Goal: Task Accomplishment & Management: Manage account settings

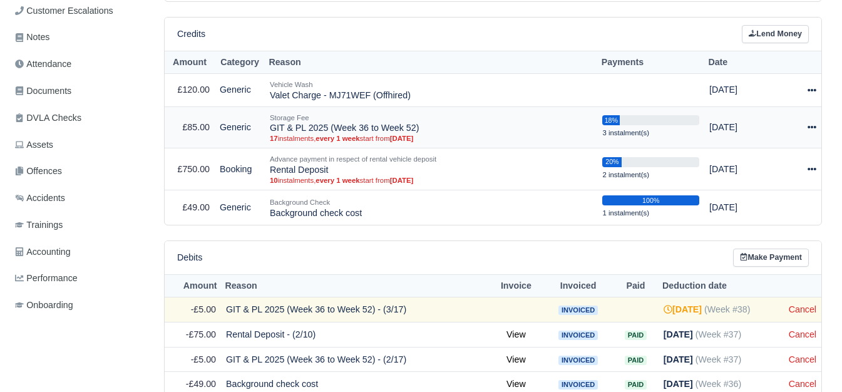
scroll to position [410, 0]
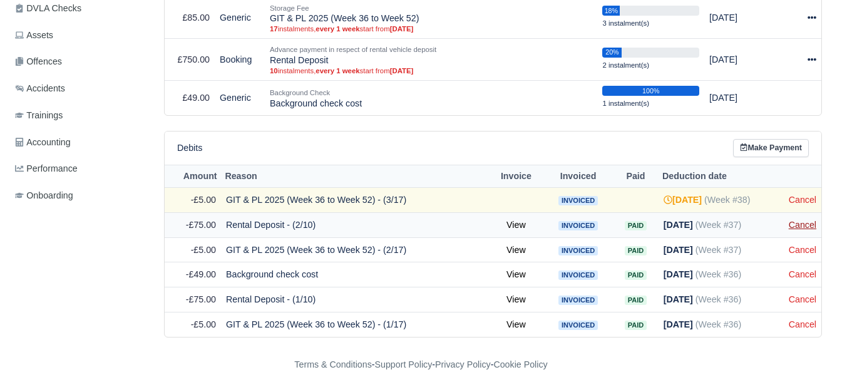
click at [806, 221] on link "Cancel" at bounding box center [803, 225] width 28 height 10
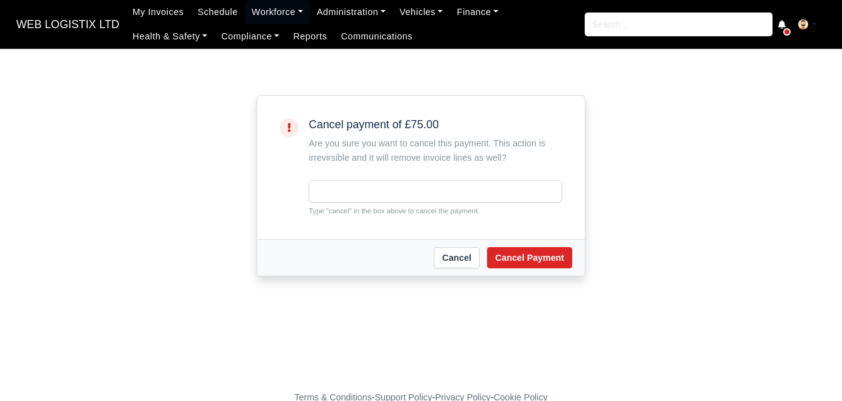
click at [334, 210] on small "Type "cancel" in the box above to cancel the payment." at bounding box center [436, 210] width 254 height 11
copy small "cancel"
click at [391, 190] on input "text" at bounding box center [436, 191] width 254 height 23
paste input "cancel"
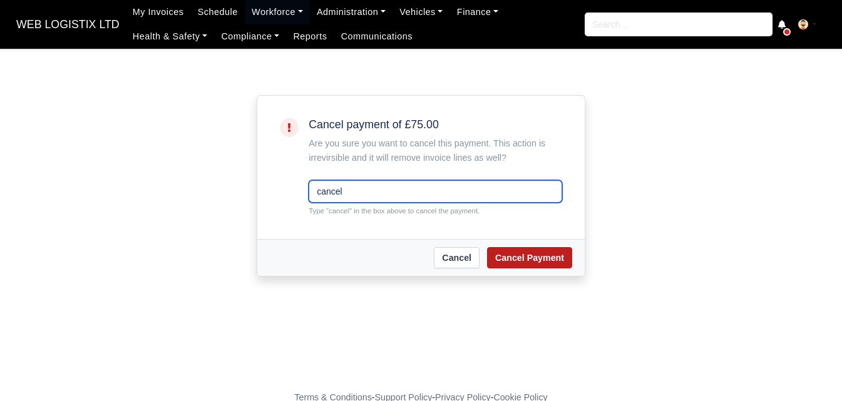
type input "cancel"
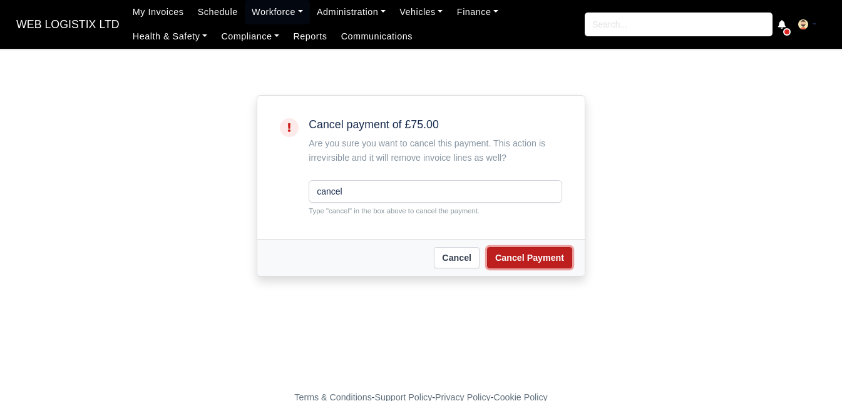
click at [548, 268] on button "Cancel Payment" at bounding box center [529, 257] width 85 height 21
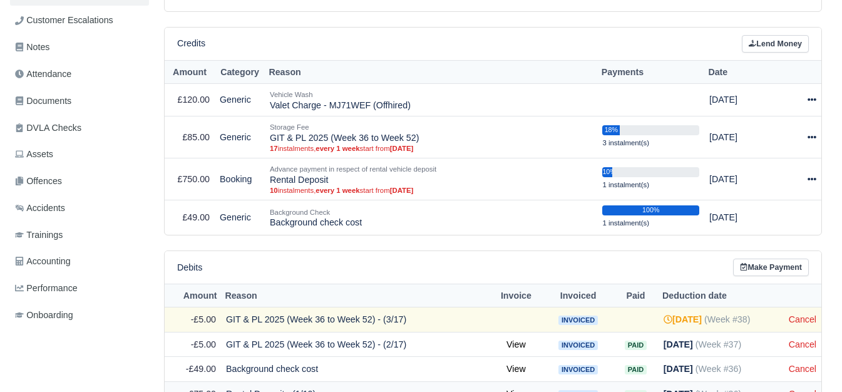
scroll to position [409, 0]
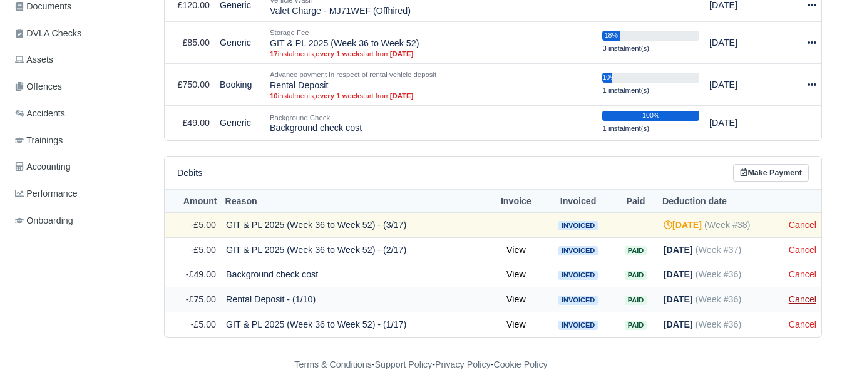
click at [803, 296] on link "Cancel" at bounding box center [803, 299] width 28 height 10
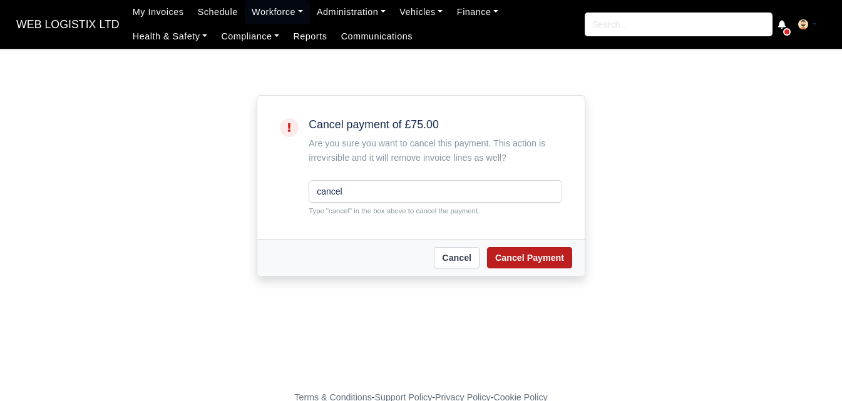
type input "cancel"
click at [559, 247] on button "Cancel Payment" at bounding box center [529, 257] width 85 height 21
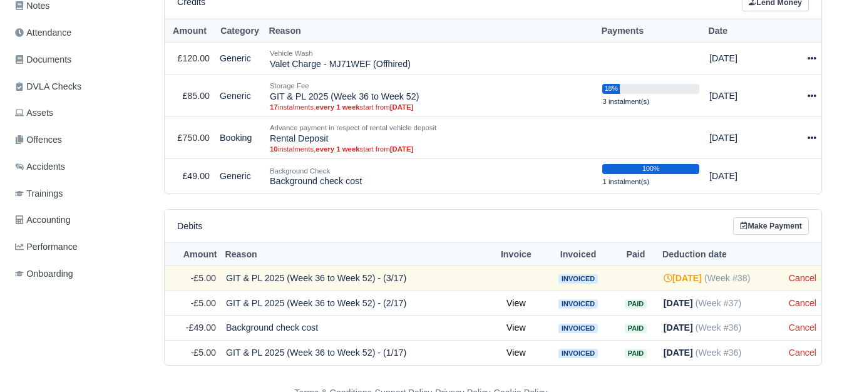
scroll to position [384, 0]
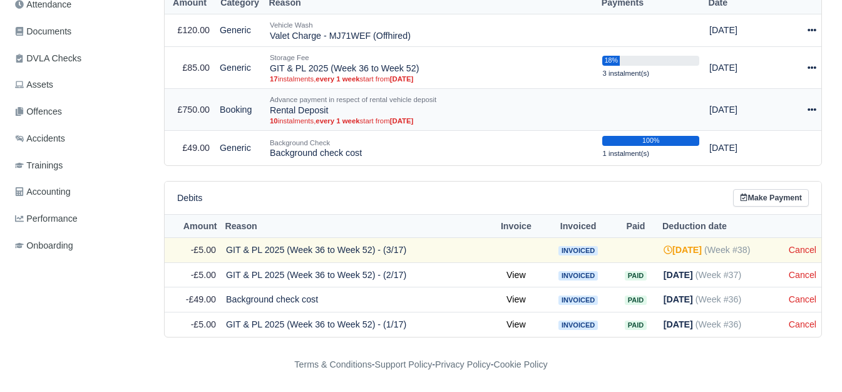
click at [811, 107] on icon at bounding box center [812, 109] width 9 height 9
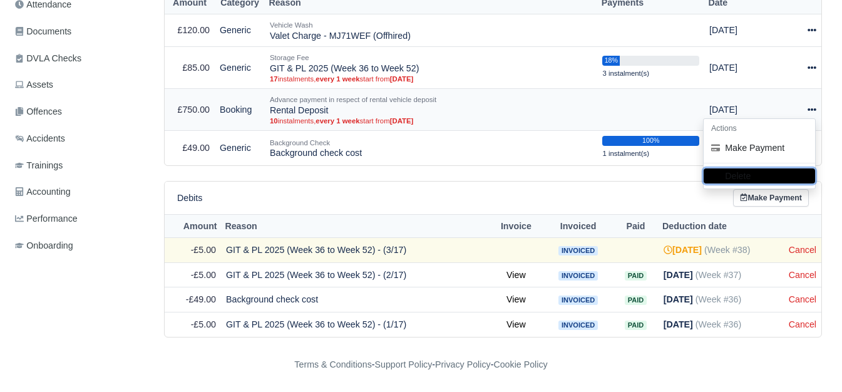
click at [741, 169] on button "Delete" at bounding box center [759, 175] width 111 height 15
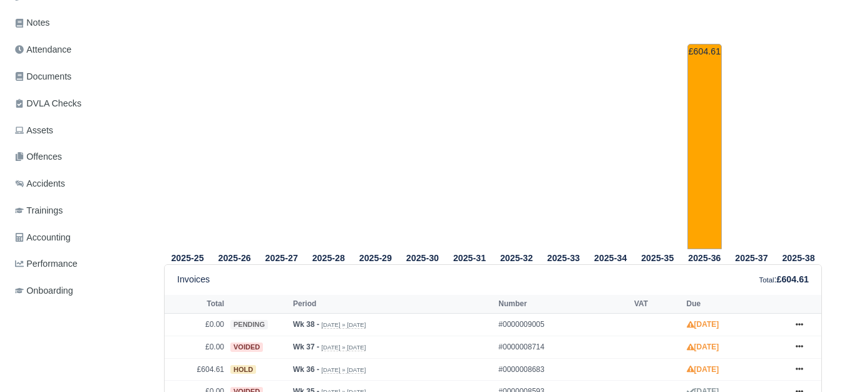
scroll to position [418, 0]
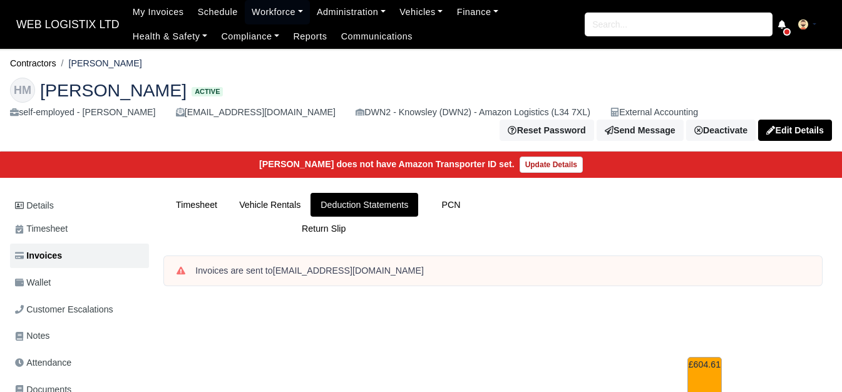
scroll to position [416, 0]
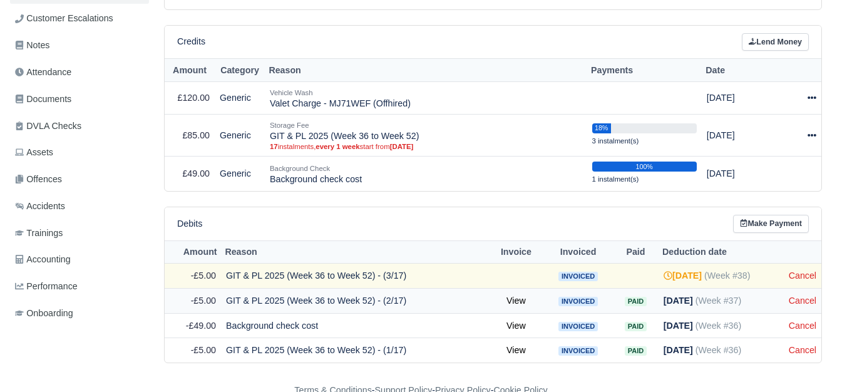
scroll to position [342, 0]
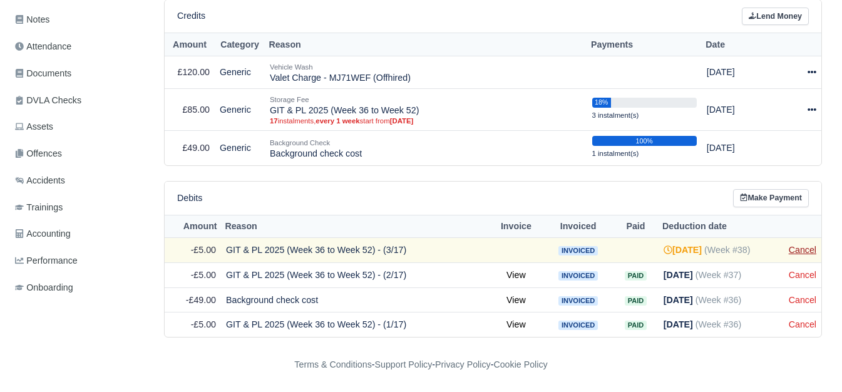
click at [806, 251] on link "Cancel" at bounding box center [803, 250] width 28 height 10
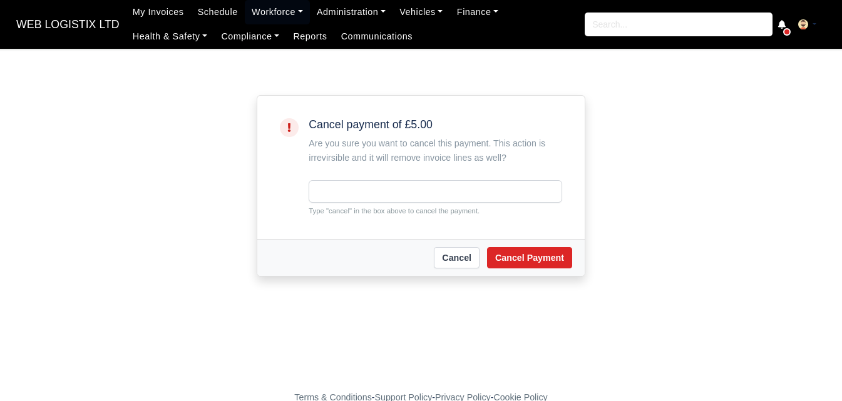
click at [344, 209] on small "Type "cancel" in the box above to cancel the payment." at bounding box center [436, 210] width 254 height 11
copy small "cancel"
click at [364, 193] on input "text" at bounding box center [436, 191] width 254 height 23
paste input "cancel"
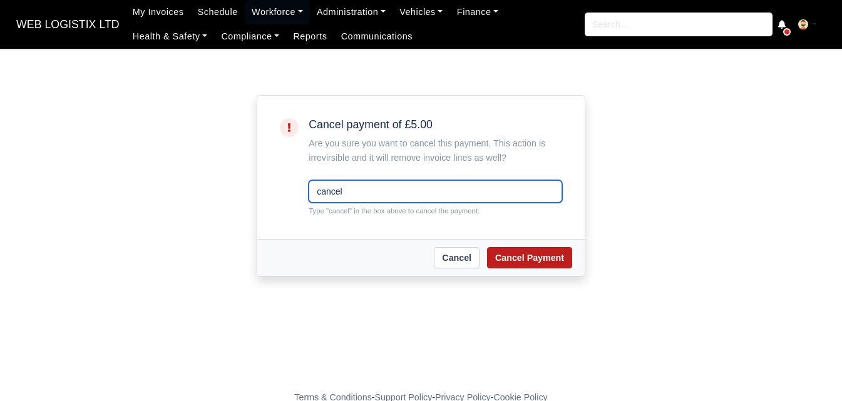
type input "cancel"
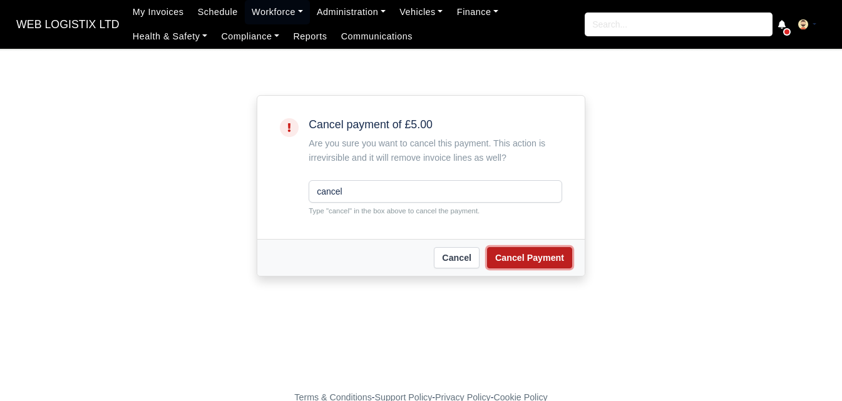
click at [564, 255] on button "Cancel Payment" at bounding box center [529, 257] width 85 height 21
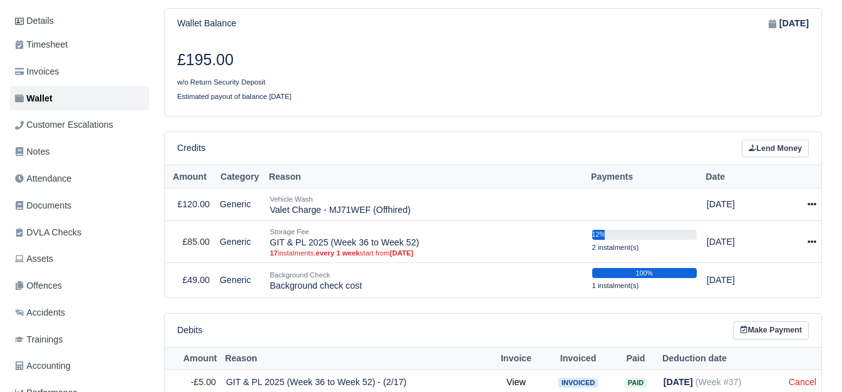
scroll to position [329, 0]
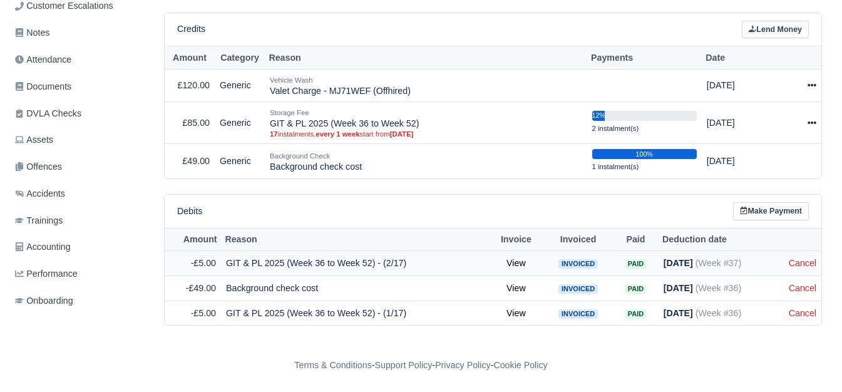
click at [788, 267] on td "Cancel" at bounding box center [803, 263] width 38 height 25
click at [811, 258] on link "Cancel" at bounding box center [803, 263] width 28 height 10
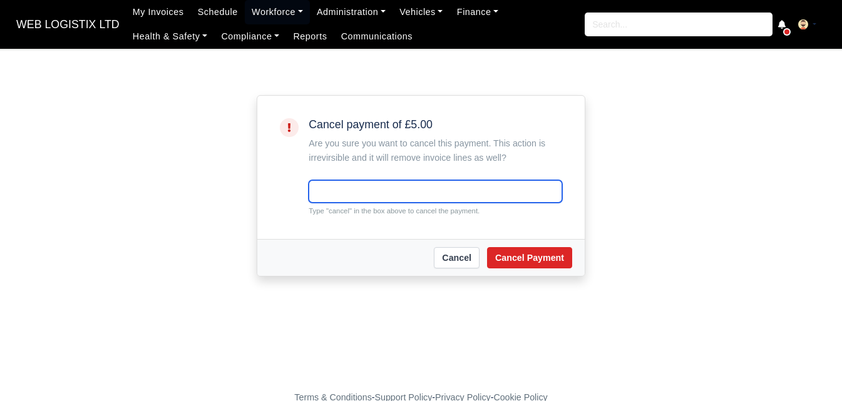
click at [356, 188] on input "text" at bounding box center [436, 191] width 254 height 23
paste input "cancel"
type input "cancel"
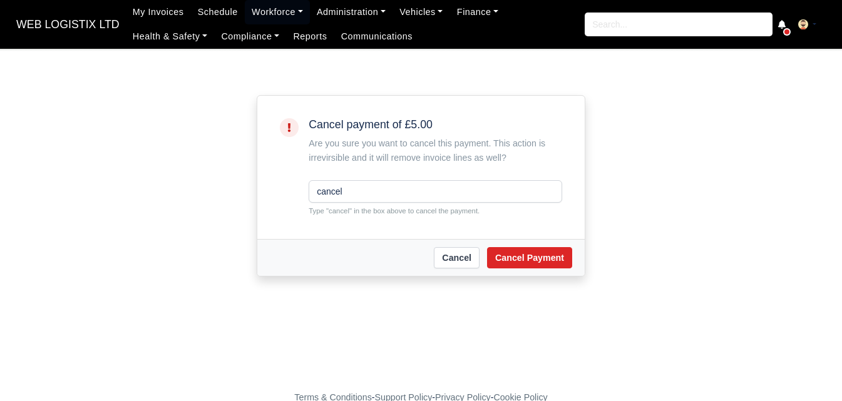
click at [525, 273] on div "[PERSON_NAME] Payment" at bounding box center [420, 257] width 327 height 37
click at [525, 260] on button "Cancel Payment" at bounding box center [529, 257] width 85 height 21
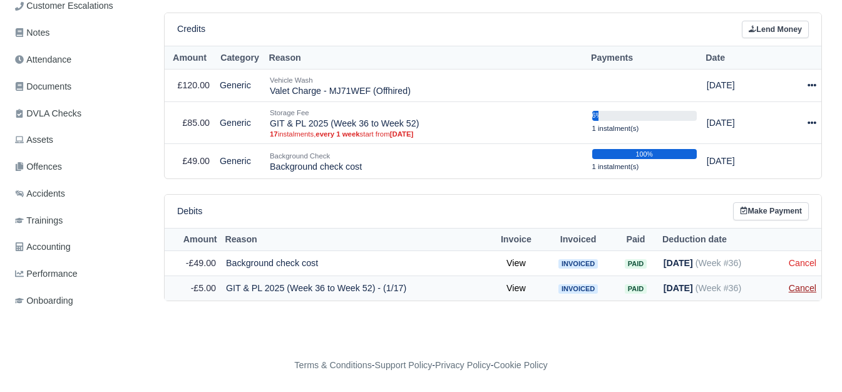
scroll to position [329, 0]
click at [797, 283] on link "Cancel" at bounding box center [803, 288] width 28 height 10
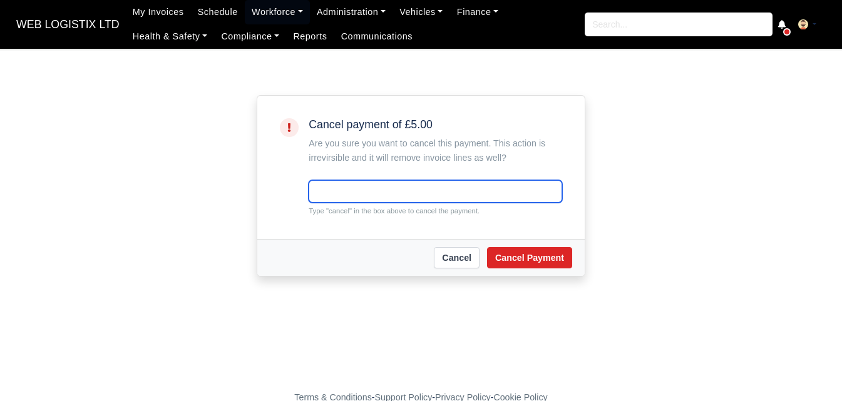
click at [489, 193] on input "text" at bounding box center [436, 191] width 254 height 23
paste input "cancel"
type input "cancel"
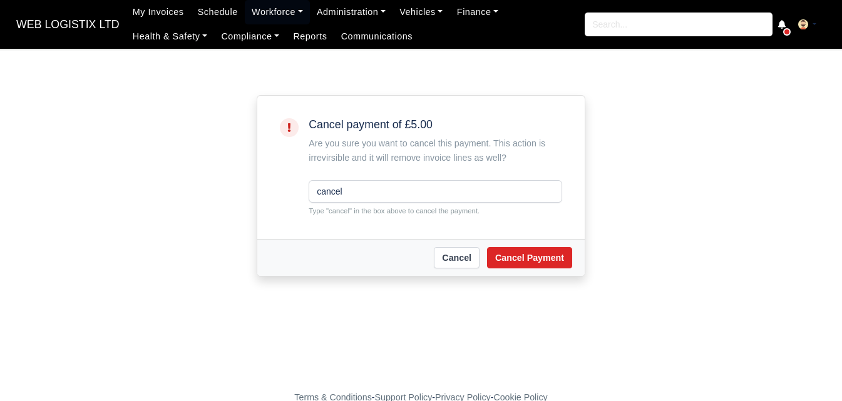
click at [523, 274] on div "[PERSON_NAME] Payment" at bounding box center [420, 257] width 327 height 37
click at [524, 274] on div "[PERSON_NAME] Payment" at bounding box center [420, 257] width 327 height 37
click at [530, 247] on button "Cancel Payment" at bounding box center [529, 257] width 85 height 21
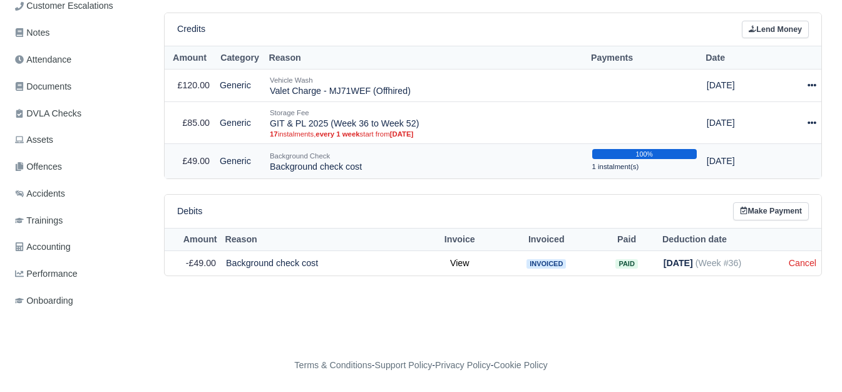
scroll to position [329, 0]
drag, startPoint x: 265, startPoint y: 122, endPoint x: 421, endPoint y: 126, distance: 155.9
click at [421, 126] on td "Storage Fee GIT & PL 2025 (Week 36 to Week 52) 17 instalments, every 1 week sta…" at bounding box center [426, 123] width 322 height 42
copy td "GIT & PL 2025 (Week 36 to Week 52)"
click at [779, 29] on link "Lend Money" at bounding box center [775, 30] width 67 height 18
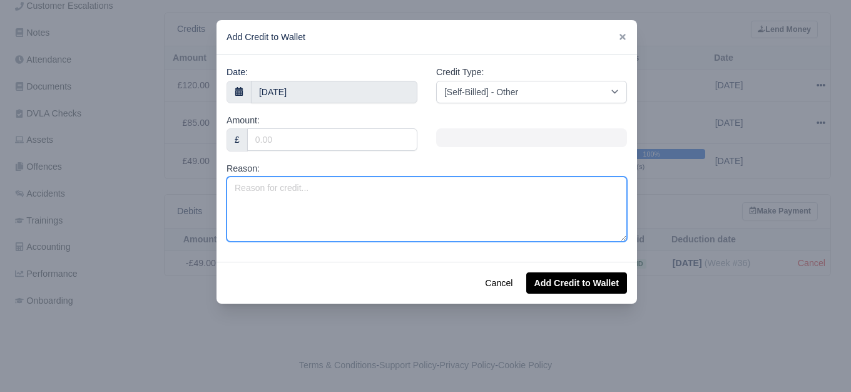
click at [452, 193] on textarea "Reason:" at bounding box center [427, 209] width 401 height 65
paste textarea "GIT & PL 2025 (Week 36 to Week 52)"
drag, startPoint x: 324, startPoint y: 188, endPoint x: 370, endPoint y: 188, distance: 46.3
click at [370, 188] on textarea "GIT & PL 2025 (Week 36 to Week 52)" at bounding box center [427, 209] width 401 height 65
type textarea "GIT & PL 2025 (Week 36)"
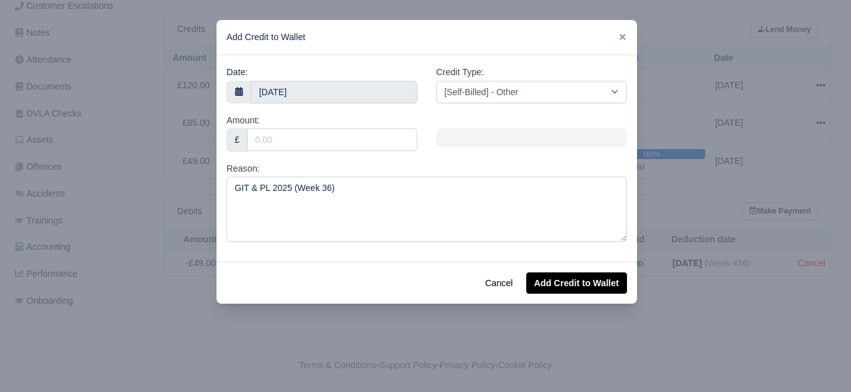
click at [318, 126] on div "Amount: £" at bounding box center [322, 132] width 191 height 38
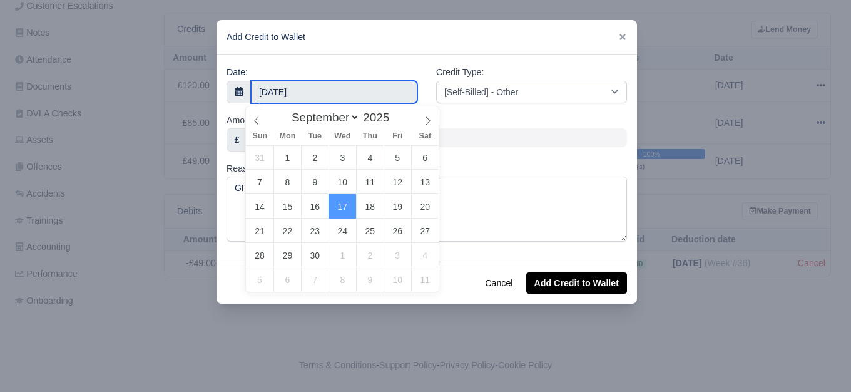
click at [298, 85] on input "[DATE]" at bounding box center [334, 92] width 167 height 23
type input "[DATE]"
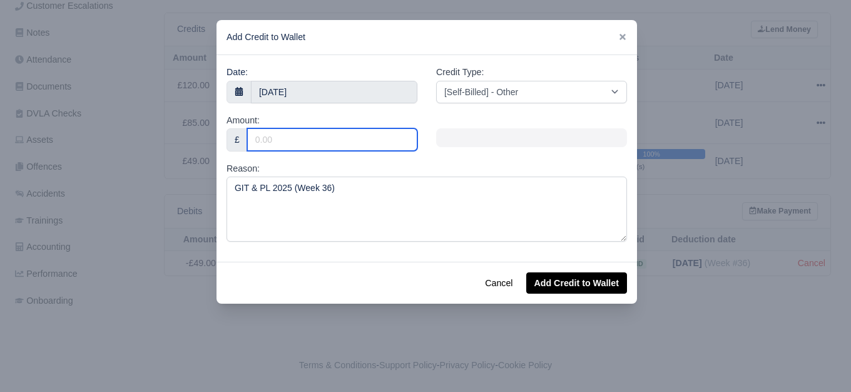
click at [309, 133] on input "Amount:" at bounding box center [332, 139] width 170 height 23
type input "5"
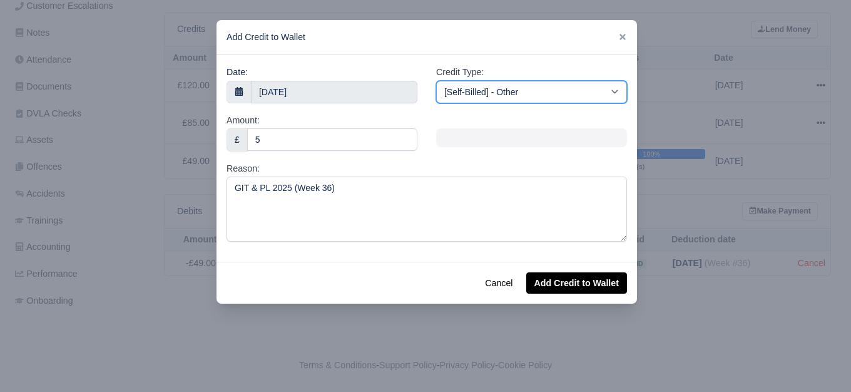
click at [514, 90] on select "[Self-Billed] - Other [Self-Billed] - Negative Invoice [Self-Billed] - Keychain…" at bounding box center [531, 92] width 191 height 23
click at [436, 81] on select "[Self-Billed] - Other [Self-Billed] - Negative Invoice [Self-Billed] - Keychain…" at bounding box center [531, 92] width 191 height 23
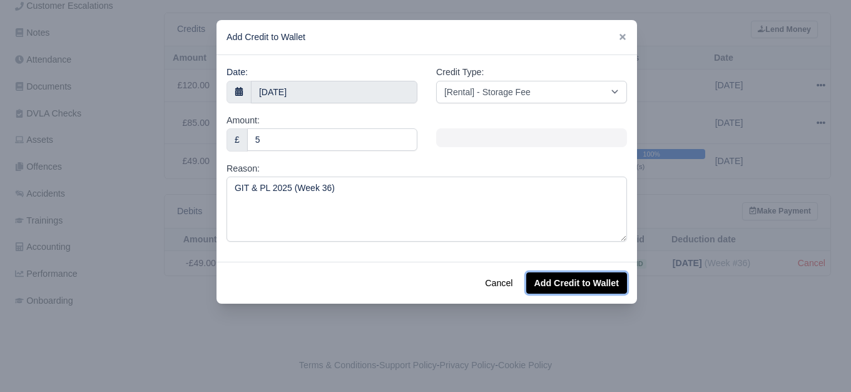
click at [568, 283] on button "Add Credit to Wallet" at bounding box center [576, 282] width 101 height 21
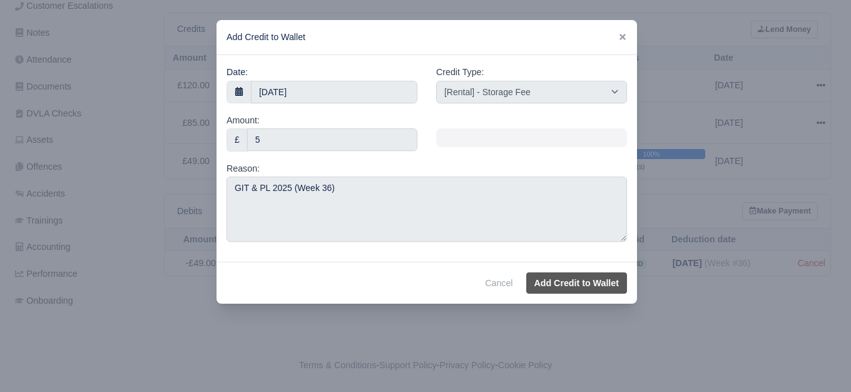
select select "other"
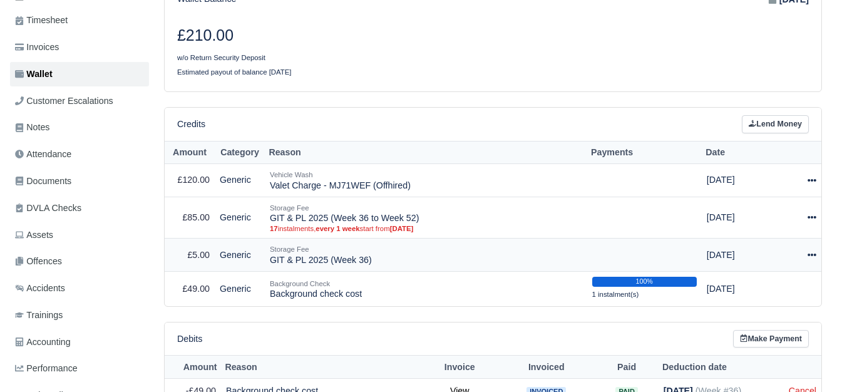
scroll to position [208, 0]
click at [808, 252] on icon at bounding box center [812, 254] width 9 height 9
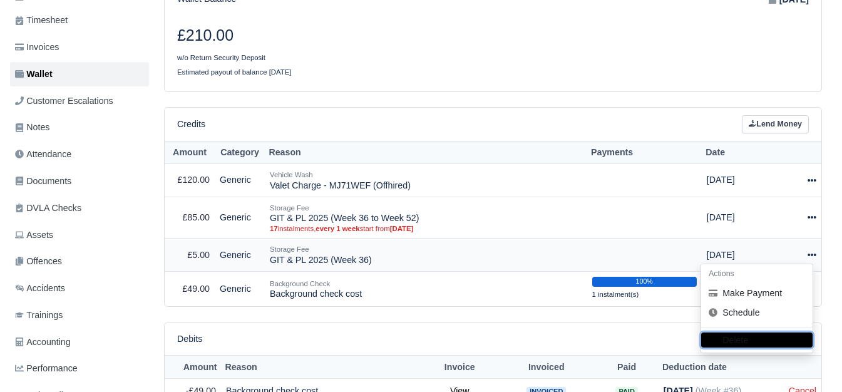
click at [739, 344] on button "Delete" at bounding box center [756, 339] width 111 height 15
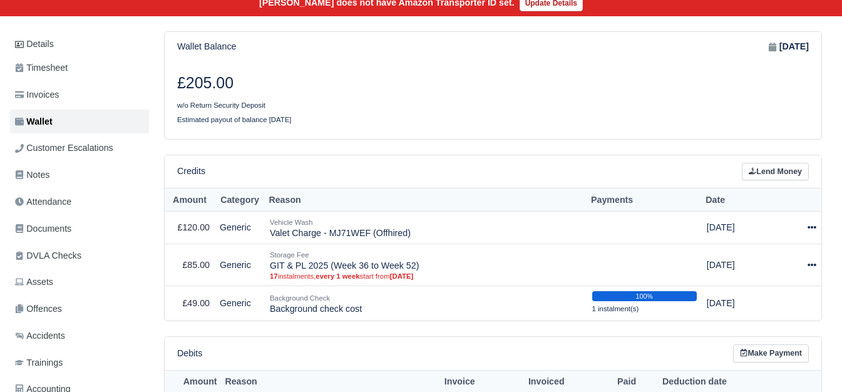
scroll to position [208, 0]
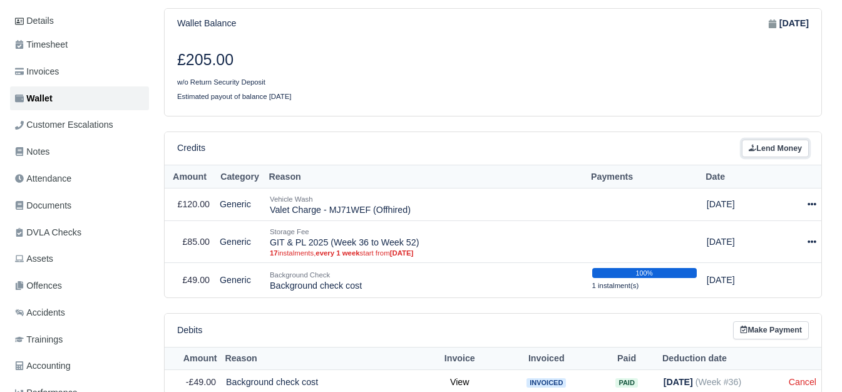
click at [788, 152] on link "Lend Money" at bounding box center [775, 149] width 67 height 18
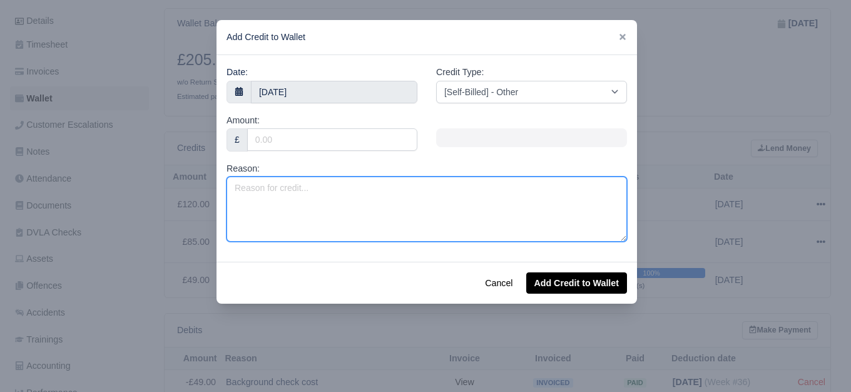
click at [327, 217] on textarea "Reason:" at bounding box center [427, 209] width 401 height 65
paste textarea "GIT & PL 2025 (Week 36 to Week 52)"
click at [366, 189] on textarea "GIT & PL 2025 (Week 36 to Week 52)" at bounding box center [427, 209] width 401 height 65
click at [368, 188] on textarea "GIT & PL 2025 (Week 36 to Week 52)" at bounding box center [427, 209] width 401 height 65
type textarea "GIT & PL 2025 (Week 36)"
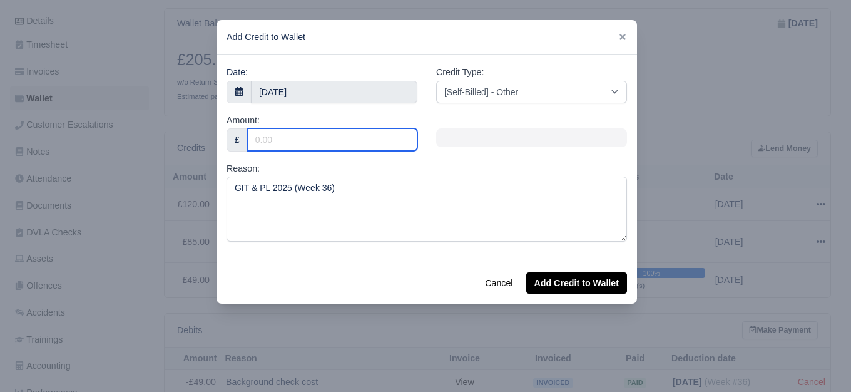
click at [317, 147] on input "Amount:" at bounding box center [332, 139] width 170 height 23
type input "5"
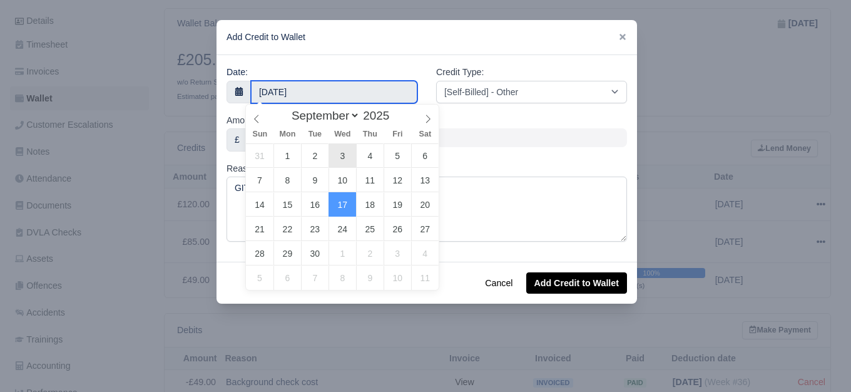
type input "[DATE]"
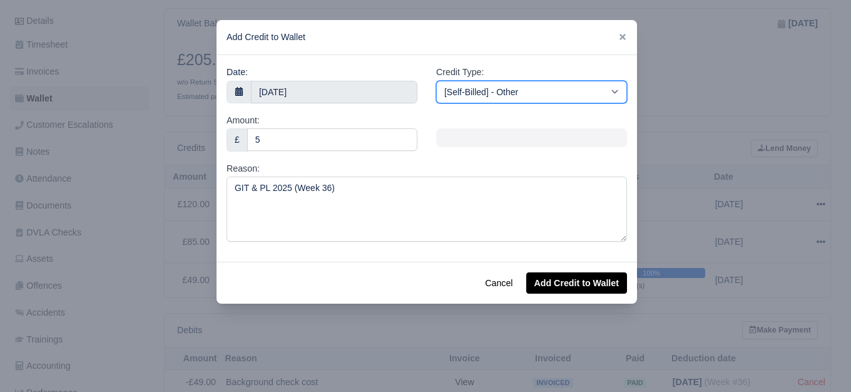
click at [528, 96] on select "[Self-Billed] - Other [Self-Billed] - Negative Invoice [Self-Billed] - Keychain…" at bounding box center [531, 92] width 191 height 23
click at [436, 81] on select "[Self-Billed] - Other [Self-Billed] - Negative Invoice [Self-Billed] - Keychain…" at bounding box center [531, 92] width 191 height 23
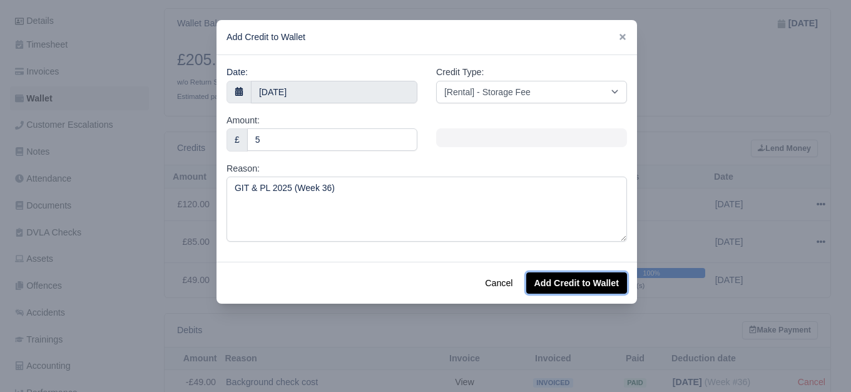
click at [597, 292] on button "Add Credit to Wallet" at bounding box center [576, 282] width 101 height 21
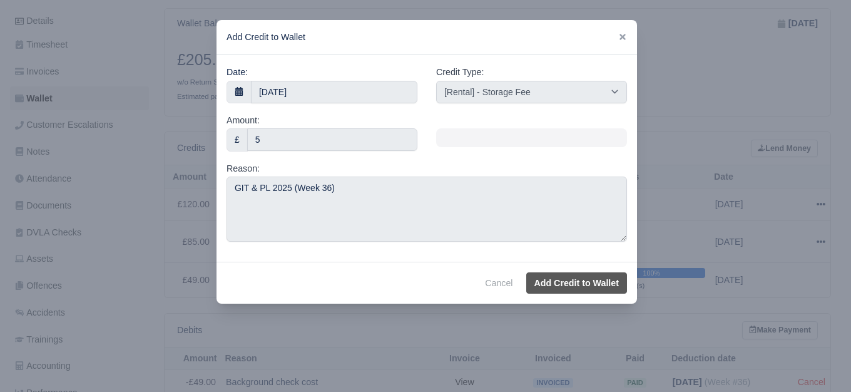
select select "other"
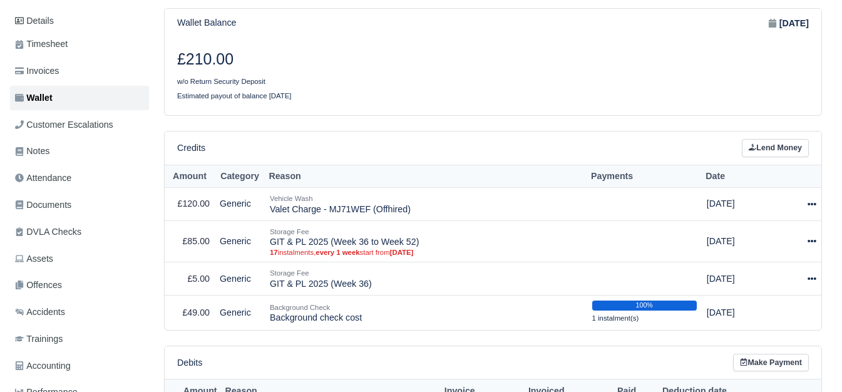
scroll to position [185, 0]
click at [811, 241] on icon at bounding box center [812, 241] width 9 height 9
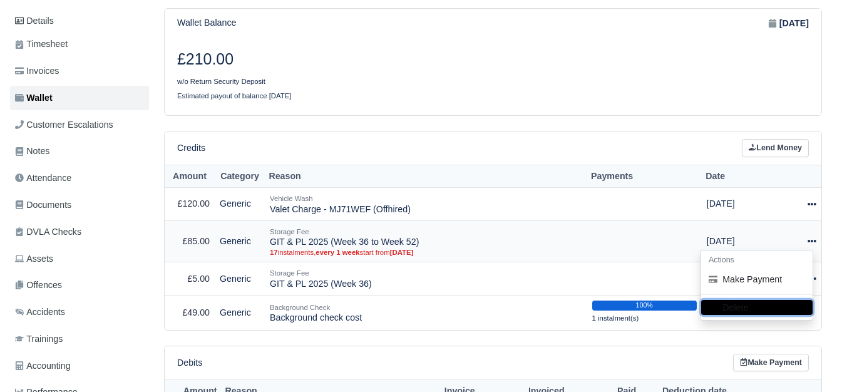
click at [737, 310] on button "Delete" at bounding box center [756, 307] width 111 height 15
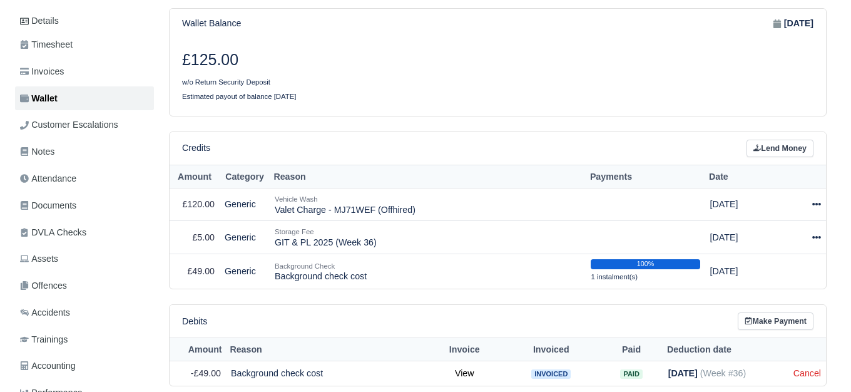
scroll to position [313, 0]
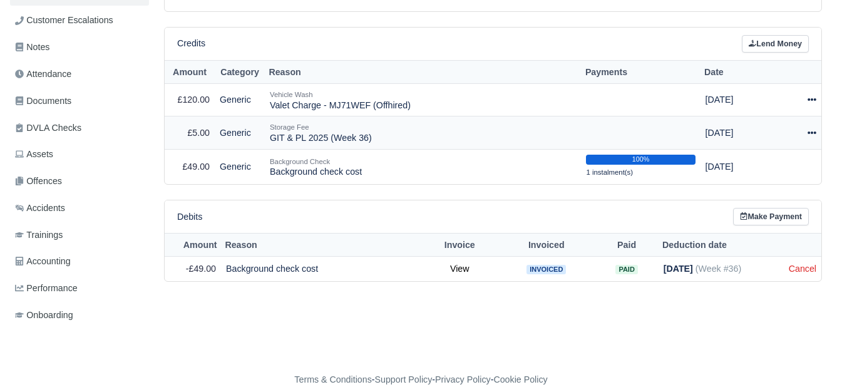
click at [816, 135] on td "Actions Make Payment Schedule Delete" at bounding box center [801, 132] width 39 height 33
click at [812, 132] on icon at bounding box center [812, 132] width 9 height 9
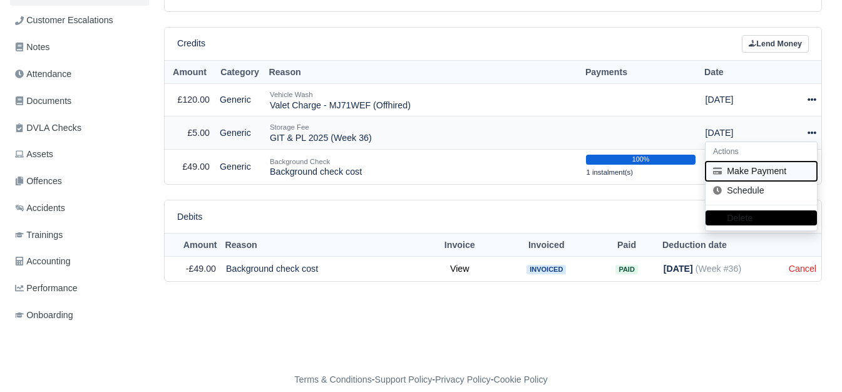
click at [785, 163] on button "Make Payment" at bounding box center [761, 171] width 111 height 19
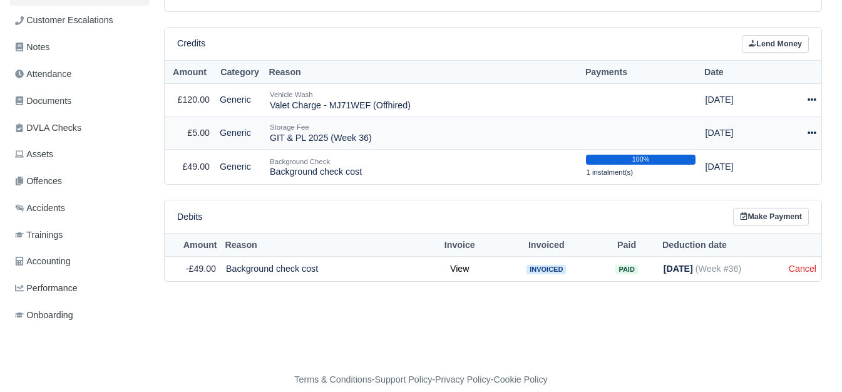
select select "6879"
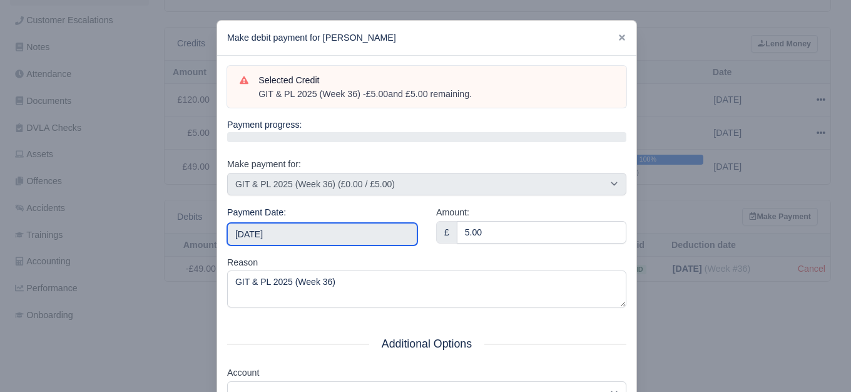
click at [393, 236] on input "2025-09-20" at bounding box center [322, 234] width 190 height 23
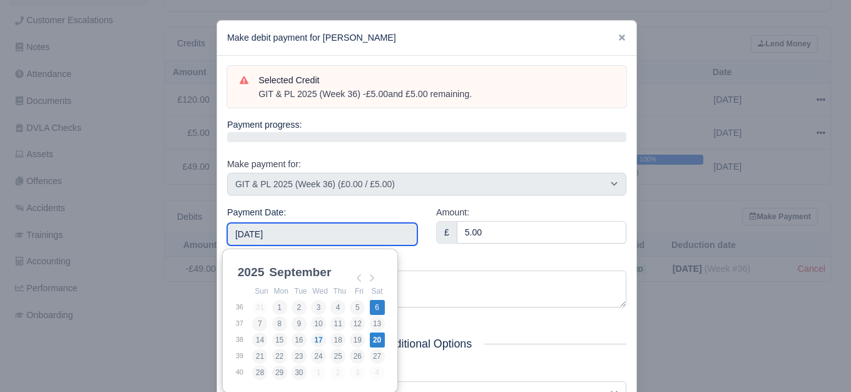
type input "2025-09-06"
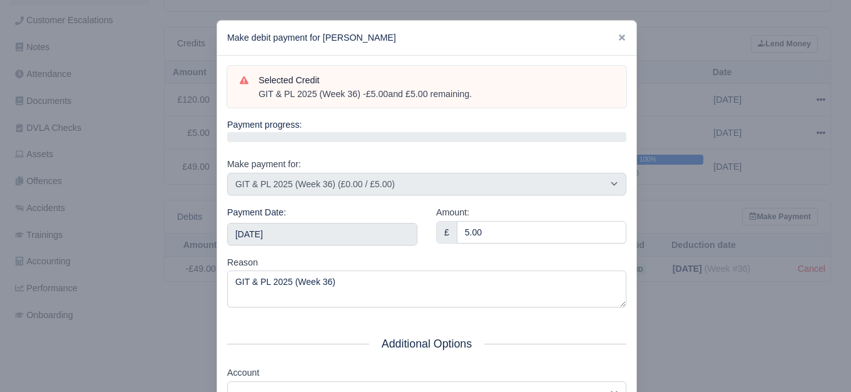
scroll to position [189, 0]
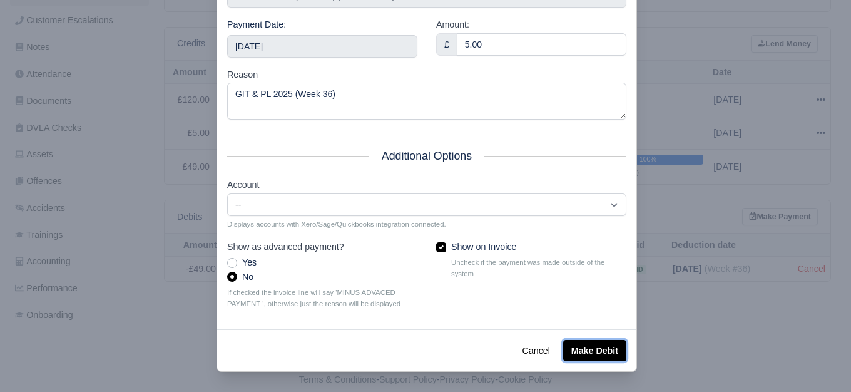
click at [597, 342] on button "Make Debit" at bounding box center [594, 350] width 63 height 21
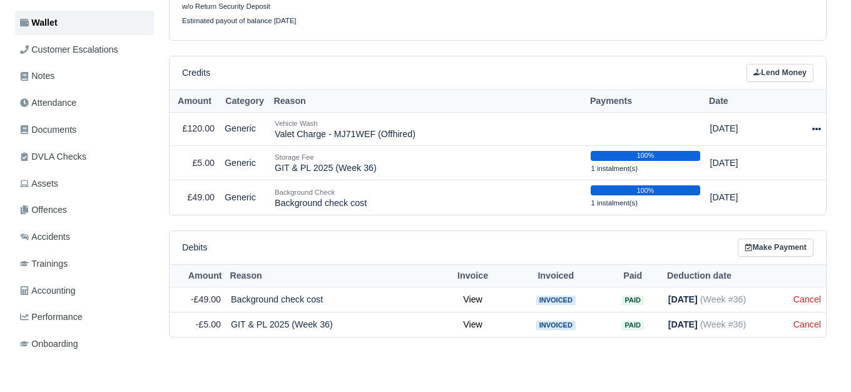
scroll to position [305, 0]
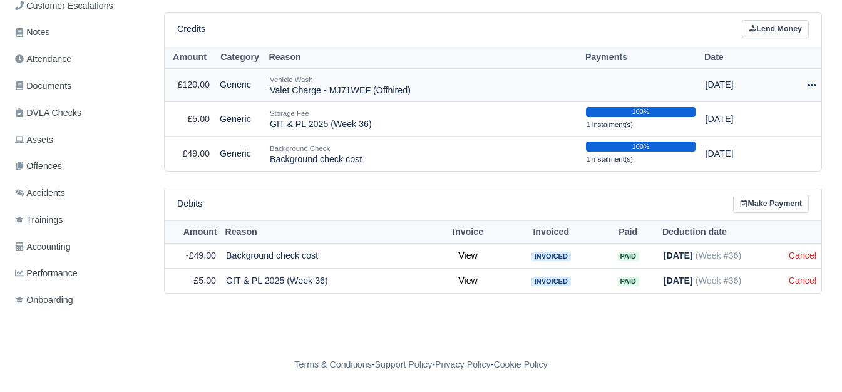
click at [808, 82] on icon at bounding box center [812, 85] width 9 height 9
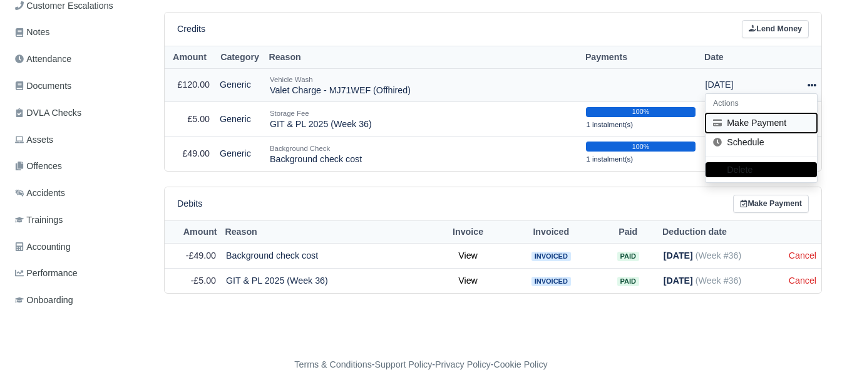
click at [769, 120] on button "Make Payment" at bounding box center [761, 122] width 111 height 19
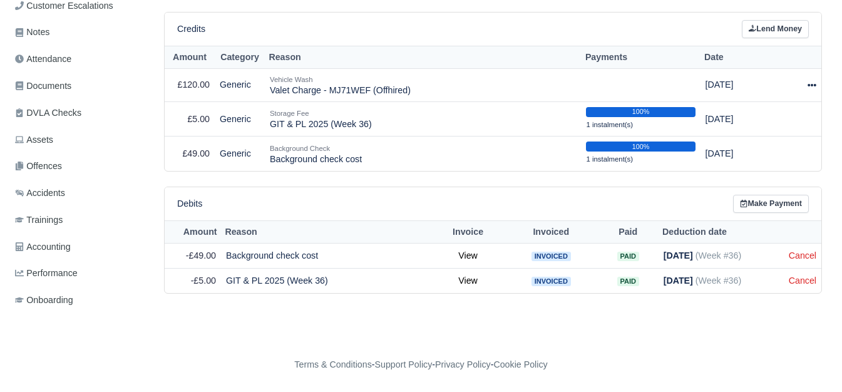
select select "6745"
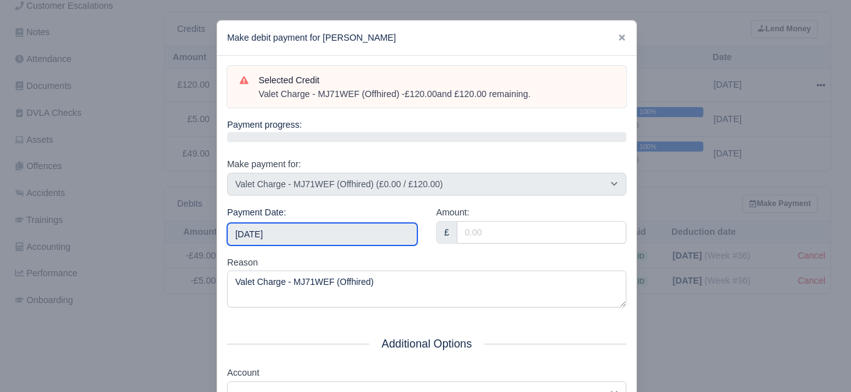
click at [339, 239] on input "2025-09-20" at bounding box center [322, 234] width 190 height 23
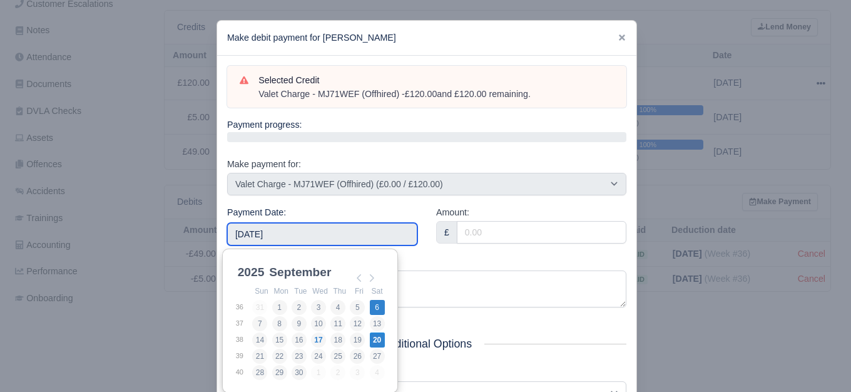
type input "2025-09-06"
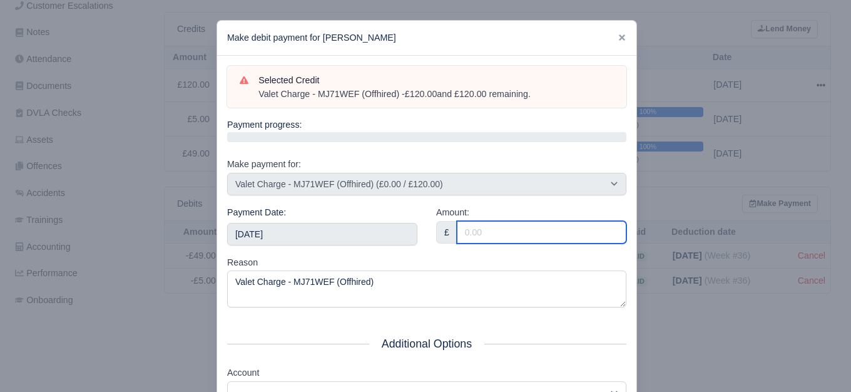
click at [501, 228] on input "Amount:" at bounding box center [542, 232] width 170 height 23
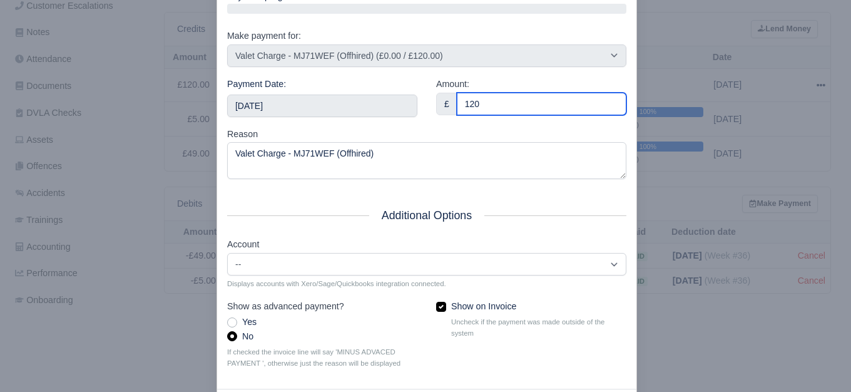
scroll to position [189, 0]
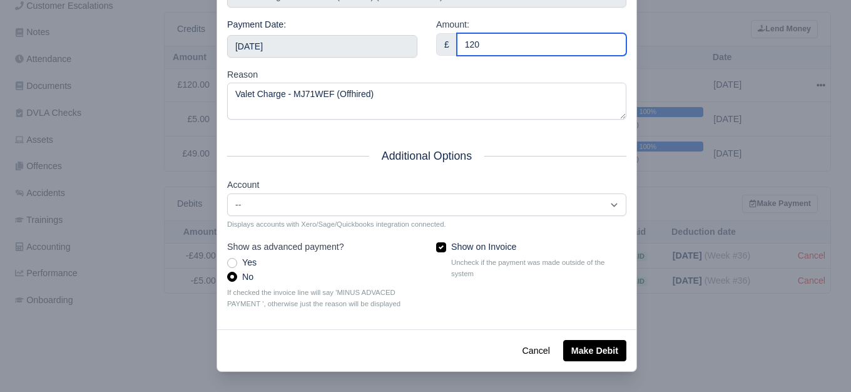
type input "120"
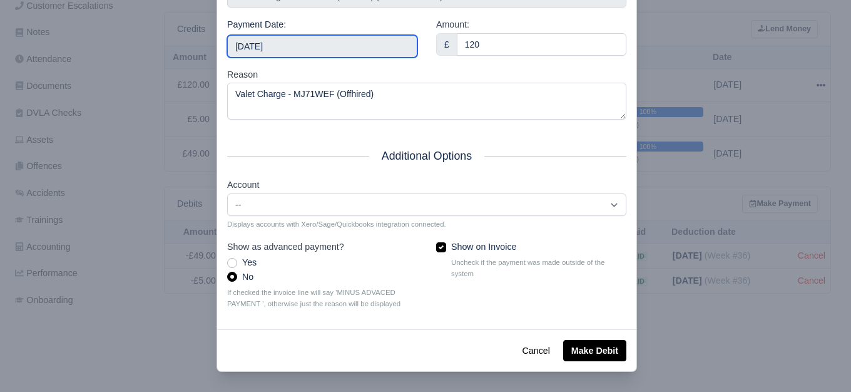
click at [382, 48] on input "2025-09-06" at bounding box center [322, 46] width 190 height 23
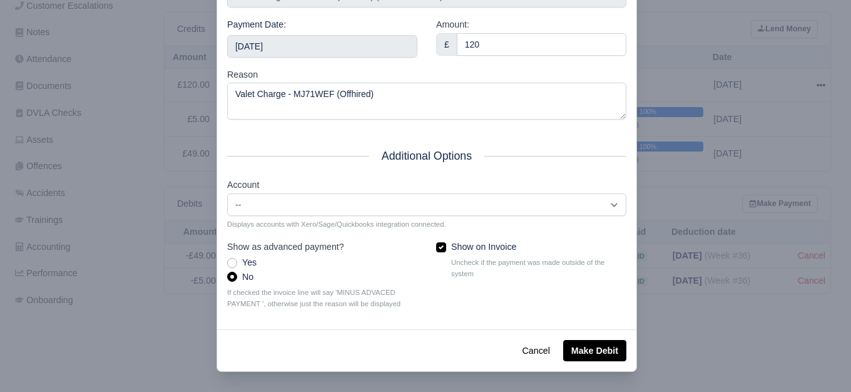
click at [465, 68] on div "Reason Valet Charge - MJ71WEF (Offhired)" at bounding box center [426, 94] width 399 height 53
click at [583, 347] on button "Make Debit" at bounding box center [594, 350] width 63 height 21
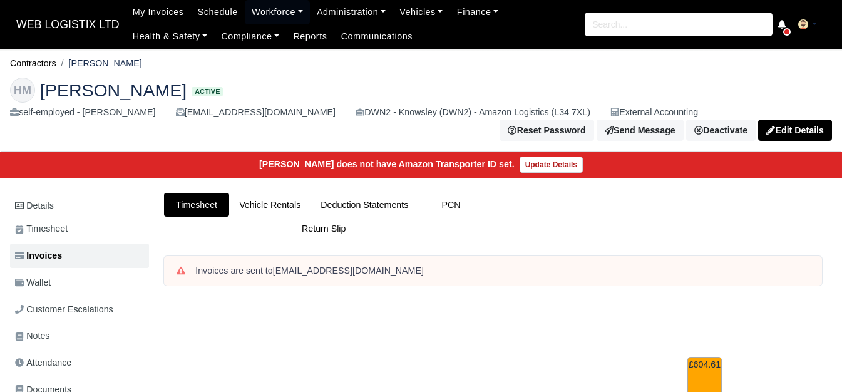
scroll to position [418, 0]
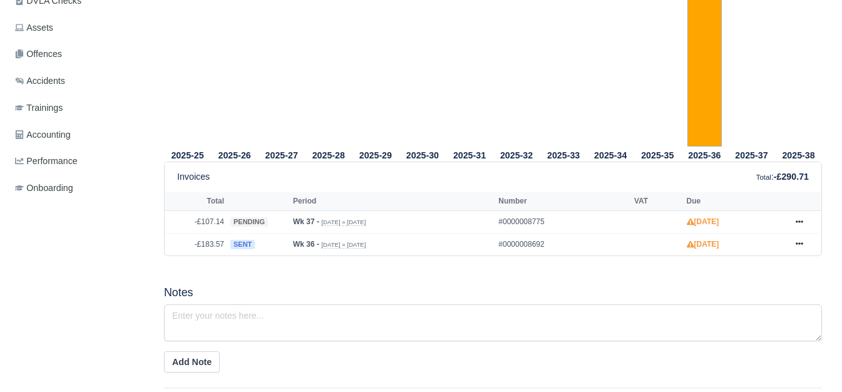
scroll to position [416, 0]
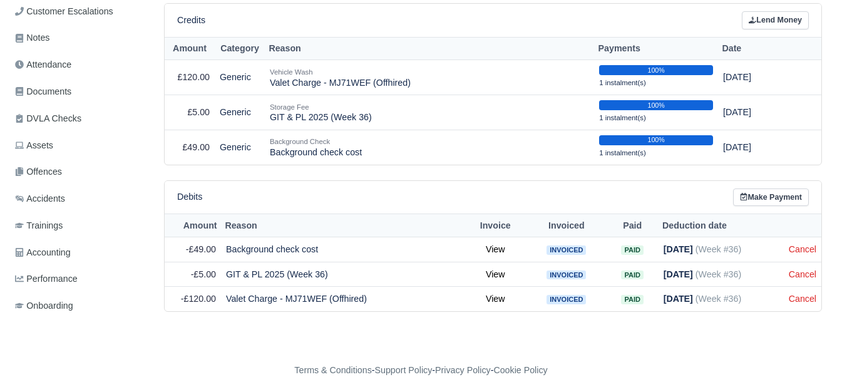
scroll to position [97, 0]
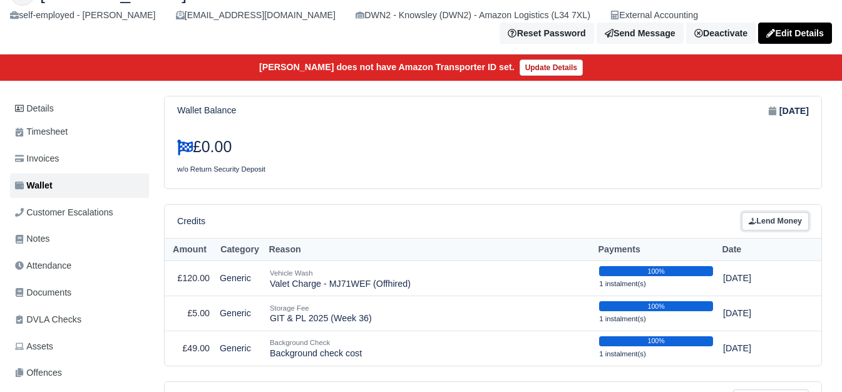
click at [761, 227] on link "Lend Money" at bounding box center [775, 221] width 67 height 18
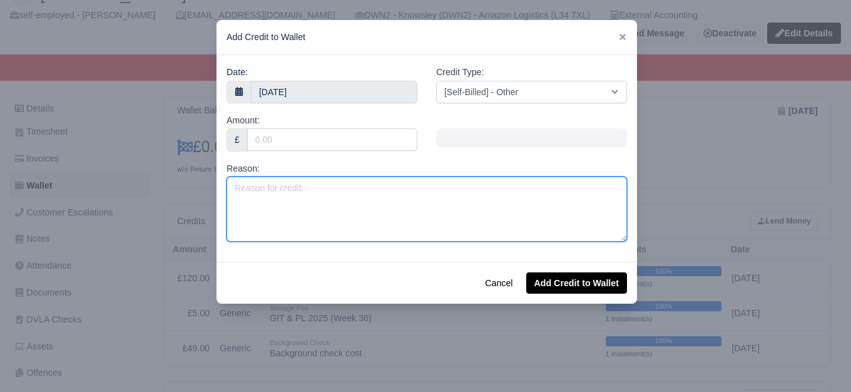
click at [414, 225] on textarea "Reason:" at bounding box center [427, 209] width 401 height 65
type textarea "Negative Invoice Week 37"
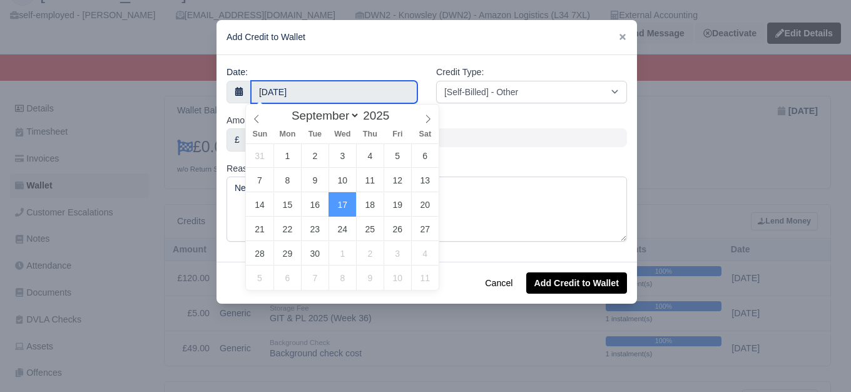
click at [373, 85] on input "17 September 2025" at bounding box center [334, 92] width 167 height 23
type input "13 September 2025"
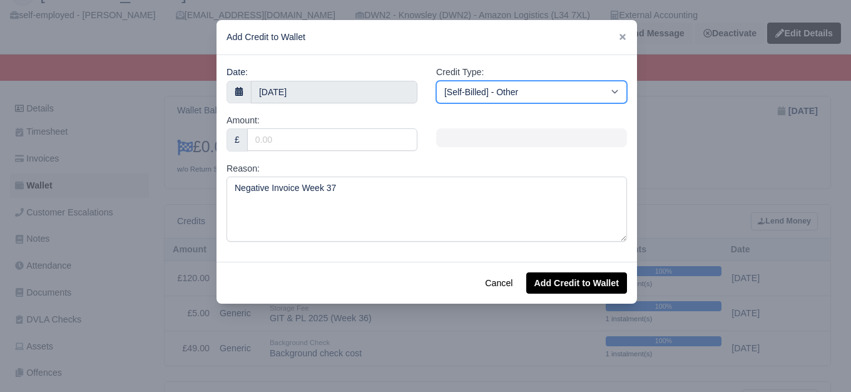
drag, startPoint x: 461, startPoint y: 85, endPoint x: 477, endPoint y: 95, distance: 18.3
click at [461, 85] on select "[Self-Billed] - Other [Self-Billed] - Negative Invoice [Self-Billed] - Keychain…" at bounding box center [531, 92] width 191 height 23
select select "storage_fee"
click at [436, 81] on select "[Self-Billed] - Other [Self-Billed] - Negative Invoice [Self-Billed] - Keychain…" at bounding box center [531, 92] width 191 height 23
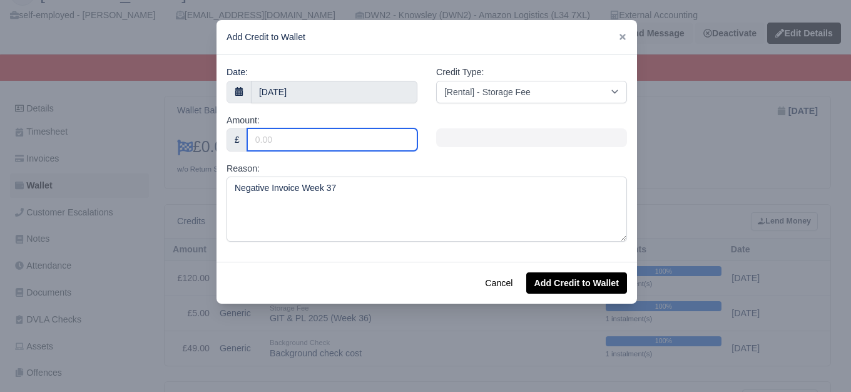
click at [301, 147] on input "Amount:" at bounding box center [332, 139] width 170 height 23
type input "107.14"
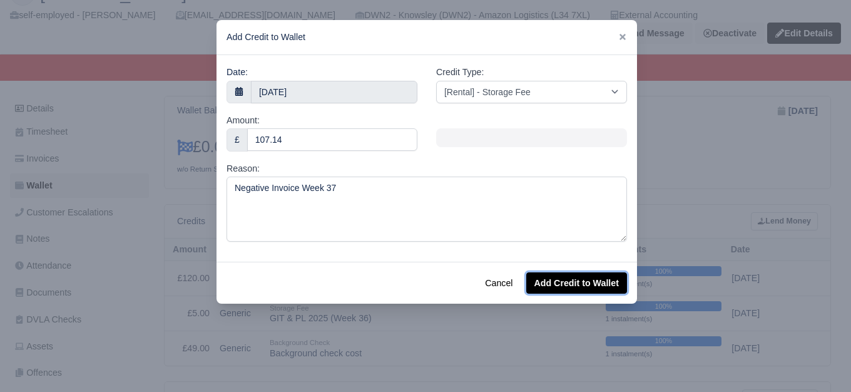
click at [583, 284] on button "Add Credit to Wallet" at bounding box center [576, 282] width 101 height 21
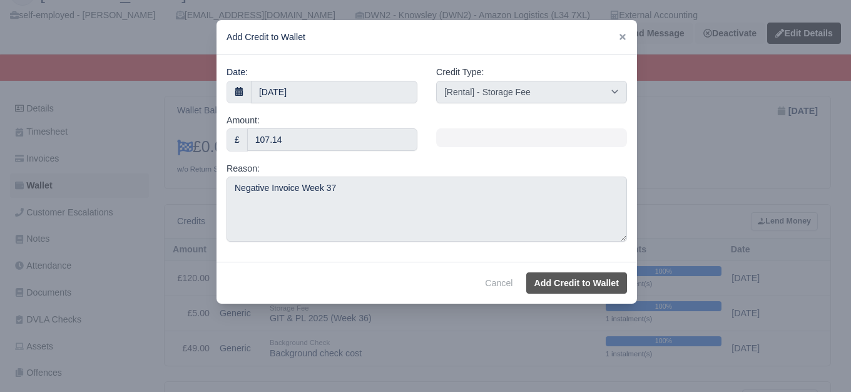
select select "other"
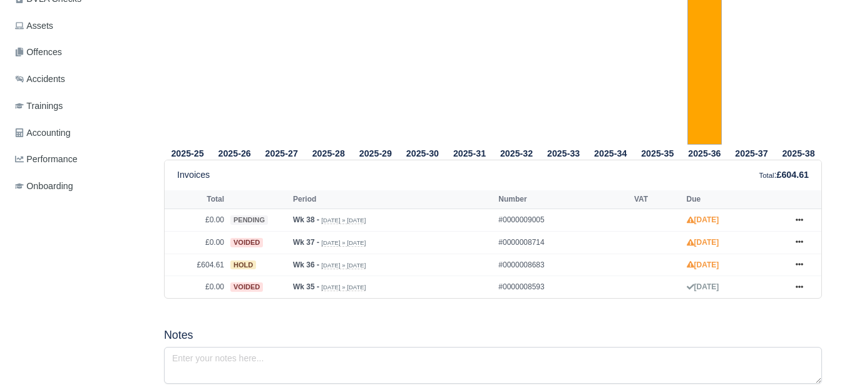
scroll to position [418, 0]
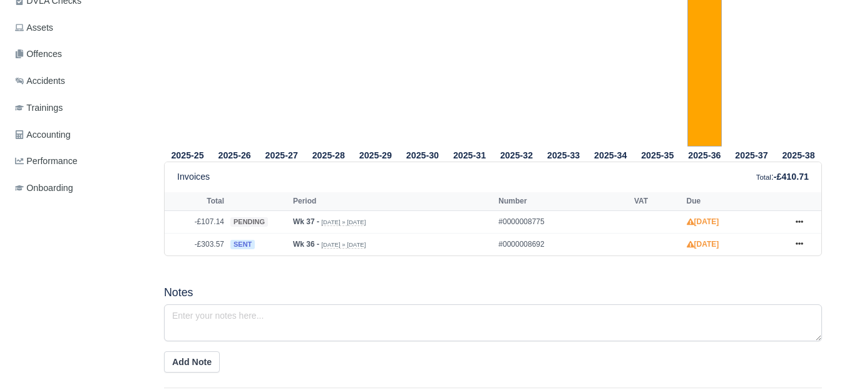
scroll to position [416, 0]
click at [798, 225] on icon at bounding box center [800, 222] width 8 height 8
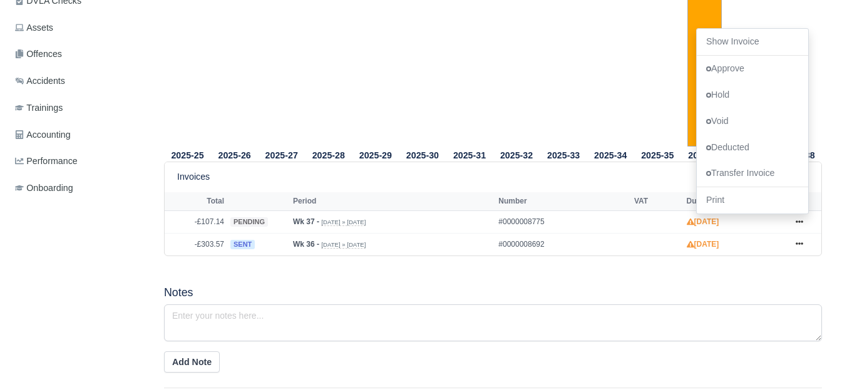
click at [570, 277] on div "2025-25 2025-26 2025-27 2025-28 2025-29 2025-30 2025-31 2025-32 2025-33" at bounding box center [493, 202] width 677 height 645
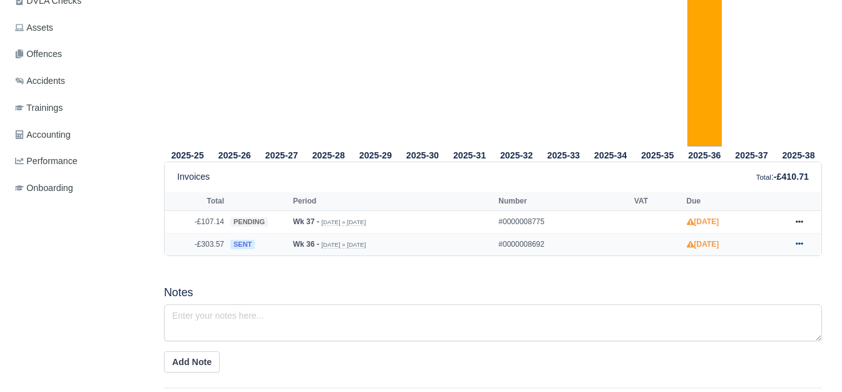
click at [801, 245] on icon at bounding box center [800, 244] width 8 height 3
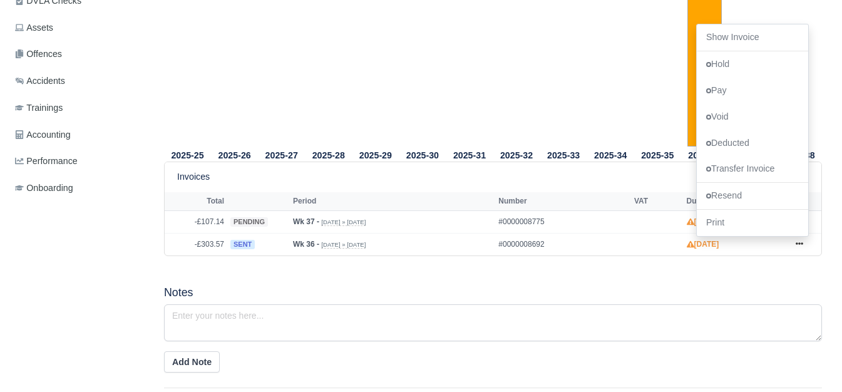
click at [509, 287] on h5 "Notes" at bounding box center [493, 292] width 658 height 13
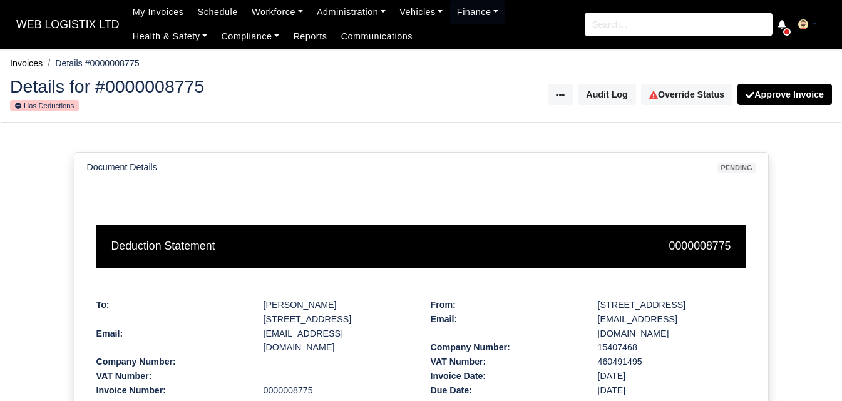
scroll to position [254, 0]
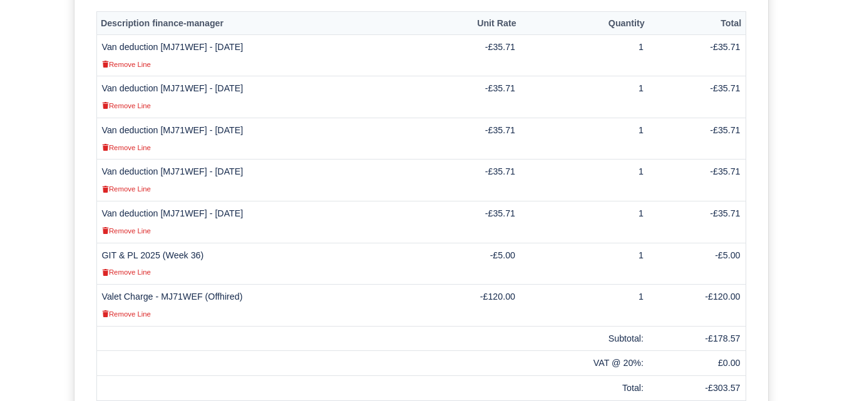
scroll to position [420, 0]
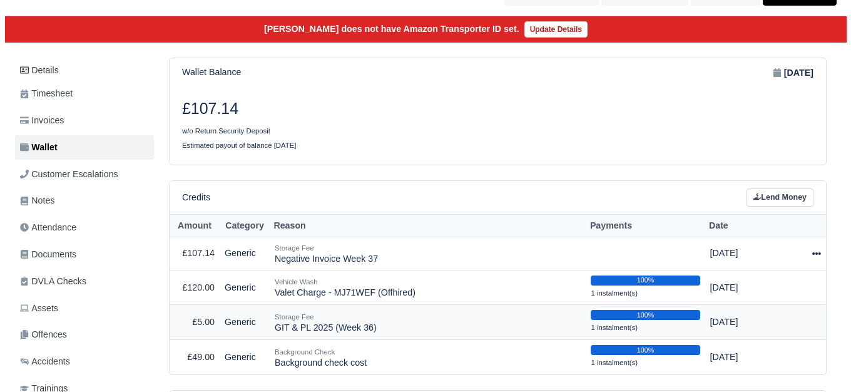
scroll to position [197, 0]
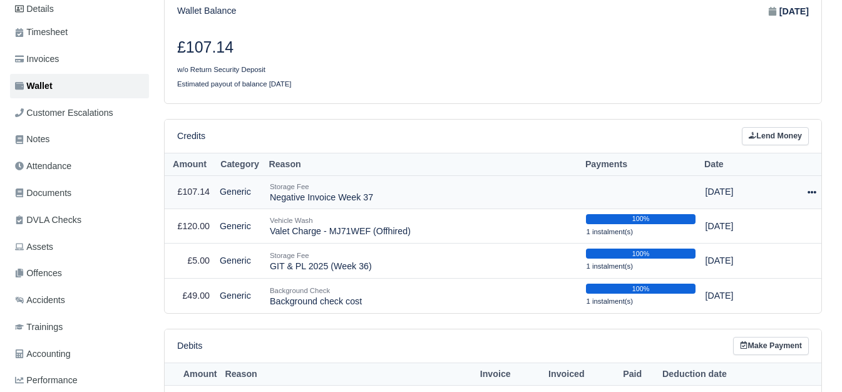
click at [806, 195] on div at bounding box center [801, 192] width 29 height 14
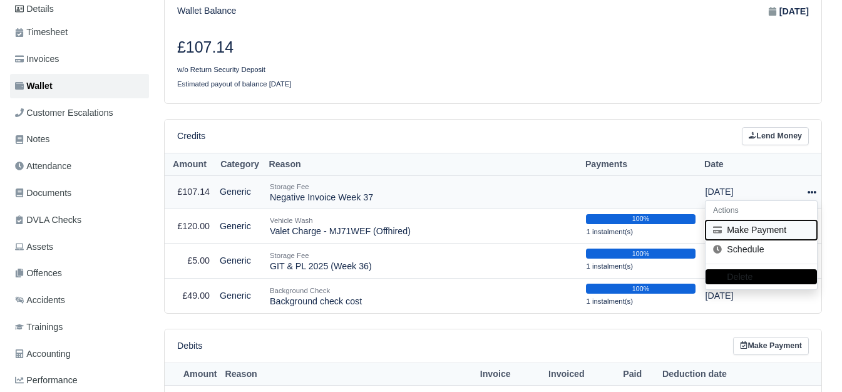
click at [747, 225] on button "Make Payment" at bounding box center [761, 229] width 111 height 19
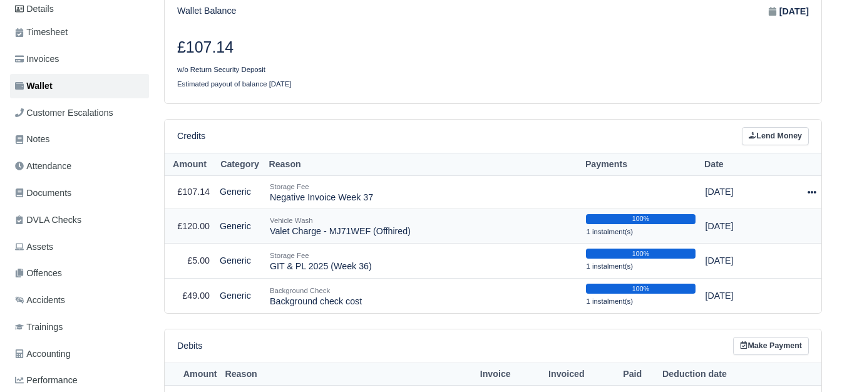
select select "6882"
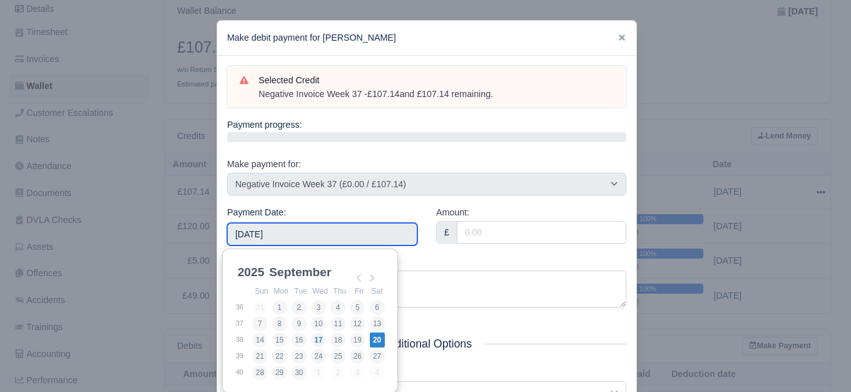
click at [275, 230] on input "2025-09-20" at bounding box center [322, 234] width 190 height 23
type input "2025-09-06"
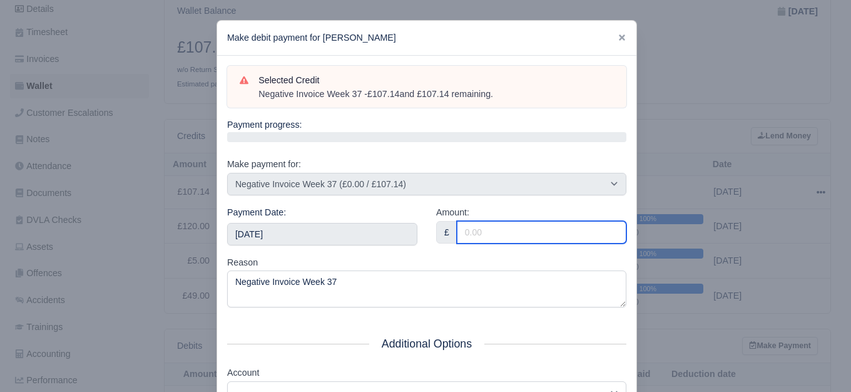
click at [521, 232] on input "Amount:" at bounding box center [542, 232] width 170 height 23
type input "107.14"
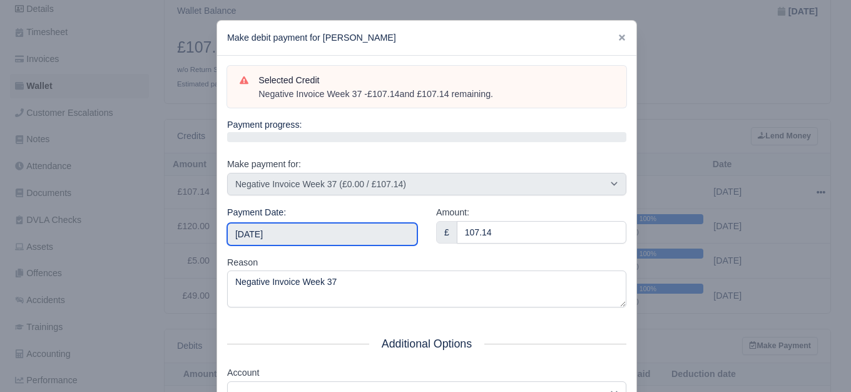
click at [357, 230] on input "2025-09-06" at bounding box center [322, 234] width 190 height 23
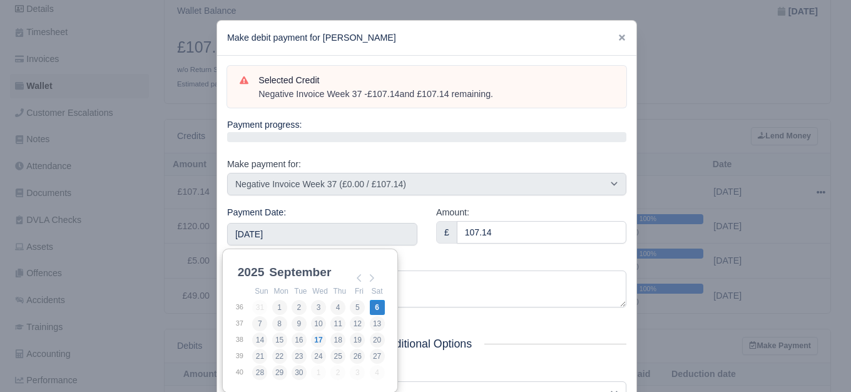
click at [472, 250] on div "Amount: £ 107.14" at bounding box center [531, 230] width 209 height 50
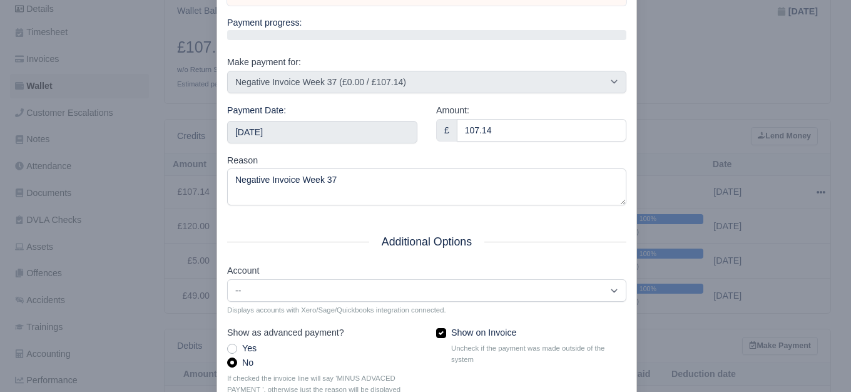
scroll to position [189, 0]
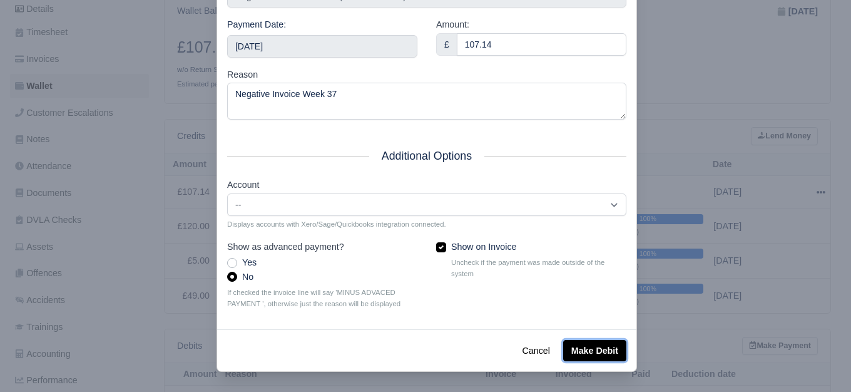
click at [584, 358] on button "Make Debit" at bounding box center [594, 350] width 63 height 21
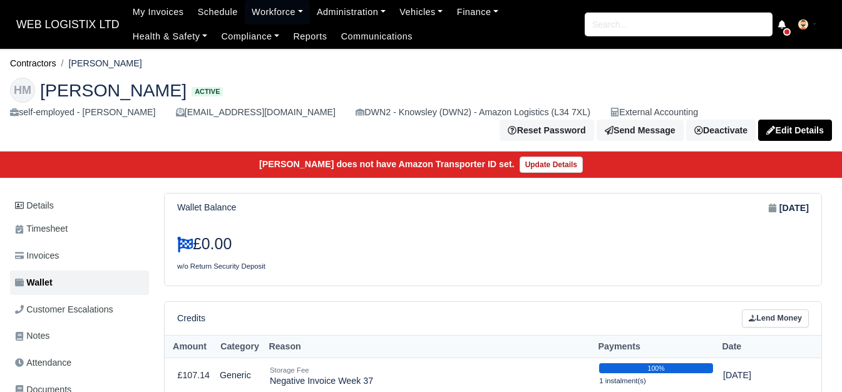
drag, startPoint x: 72, startPoint y: 66, endPoint x: 142, endPoint y: 66, distance: 70.1
click at [141, 66] on ol "Contractors [PERSON_NAME]" at bounding box center [421, 63] width 822 height 19
copy li "[PERSON_NAME]"
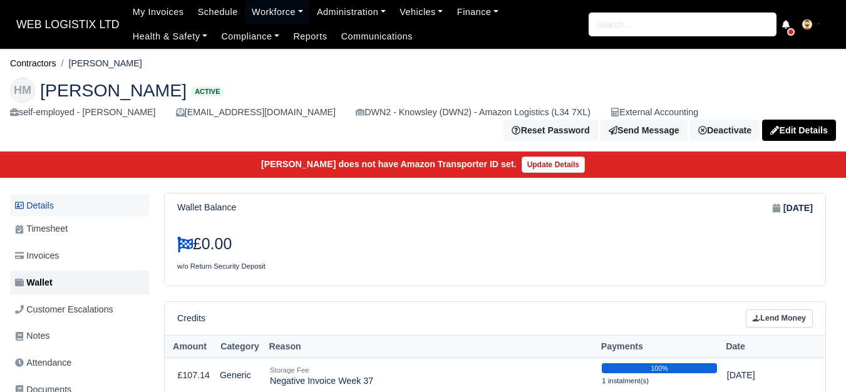
click at [71, 205] on link "Details" at bounding box center [79, 205] width 139 height 23
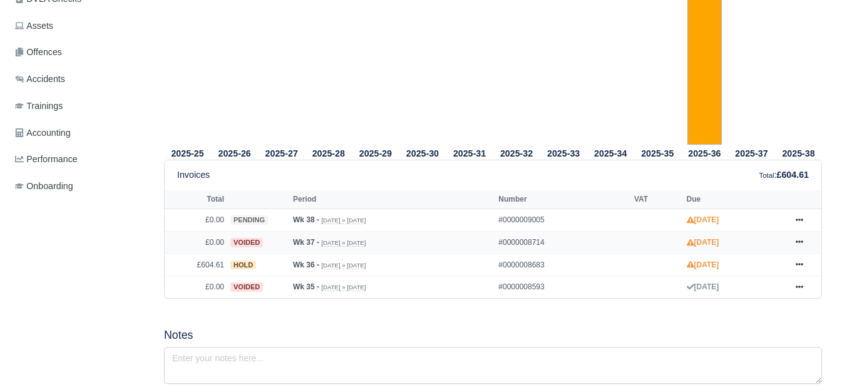
scroll to position [418, 0]
click at [805, 240] on link at bounding box center [799, 243] width 19 height 16
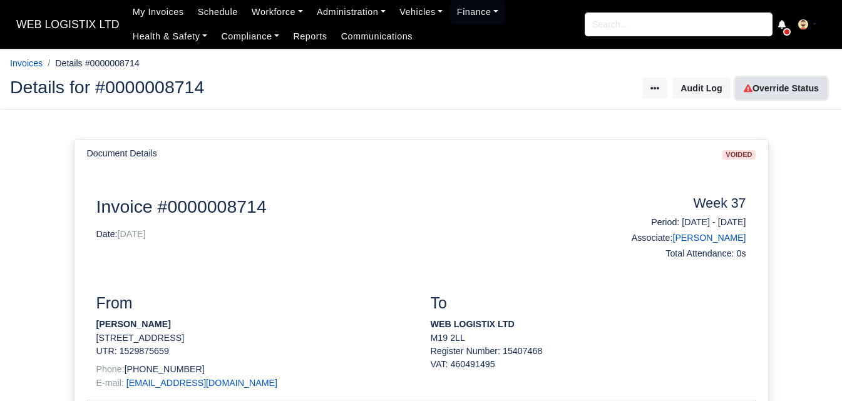
click at [781, 86] on link "Override Status" at bounding box center [781, 88] width 91 height 21
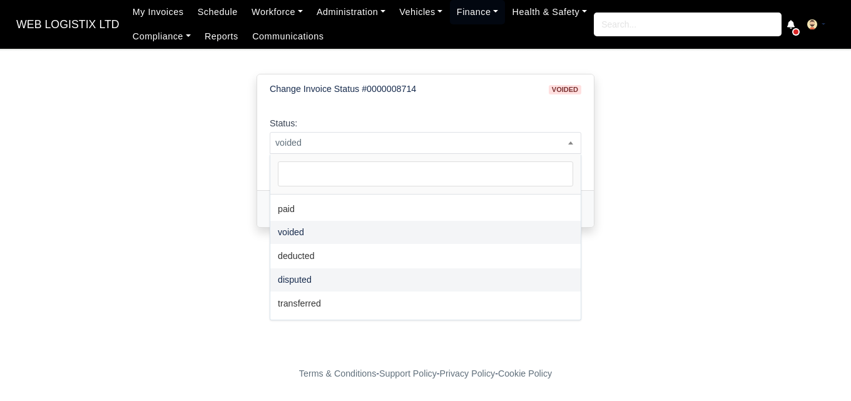
scroll to position [91, 0]
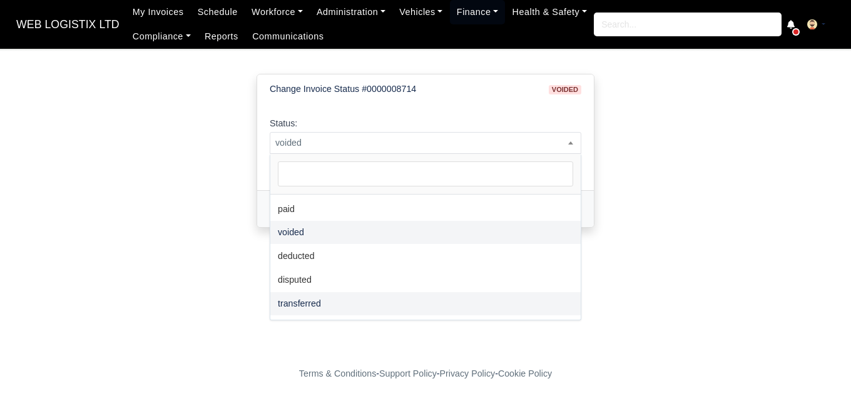
select select "transferred"
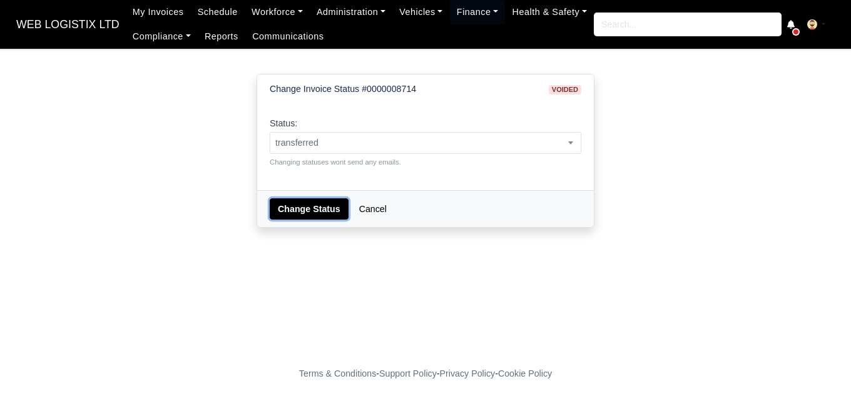
click at [307, 207] on button "Change Status" at bounding box center [309, 208] width 79 height 21
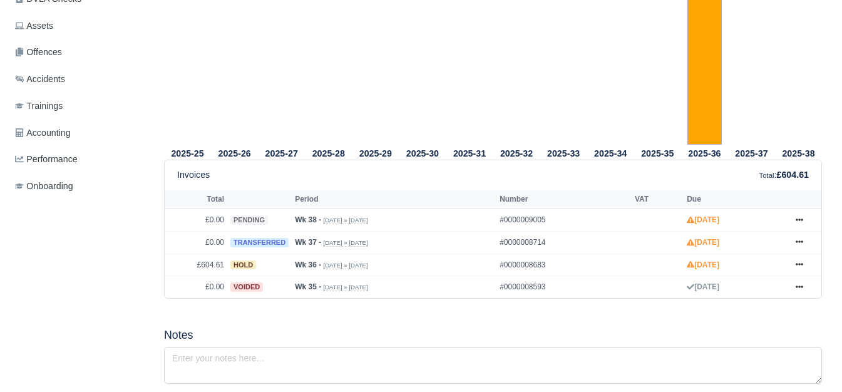
scroll to position [418, 0]
click at [801, 264] on icon at bounding box center [800, 264] width 8 height 8
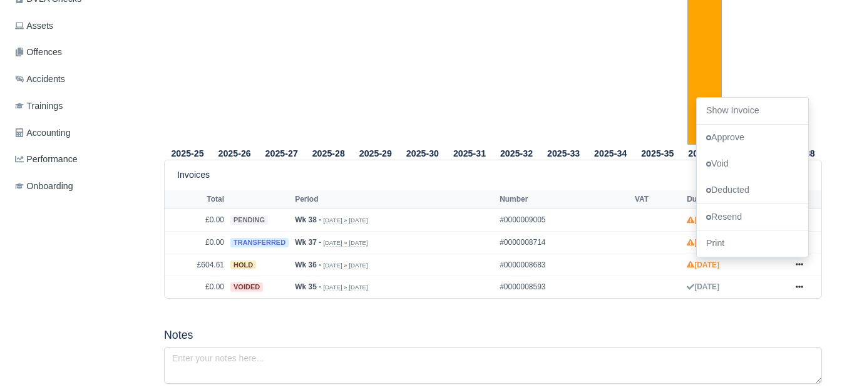
click at [486, 41] on tr "2025-31" at bounding box center [469, 11] width 47 height 267
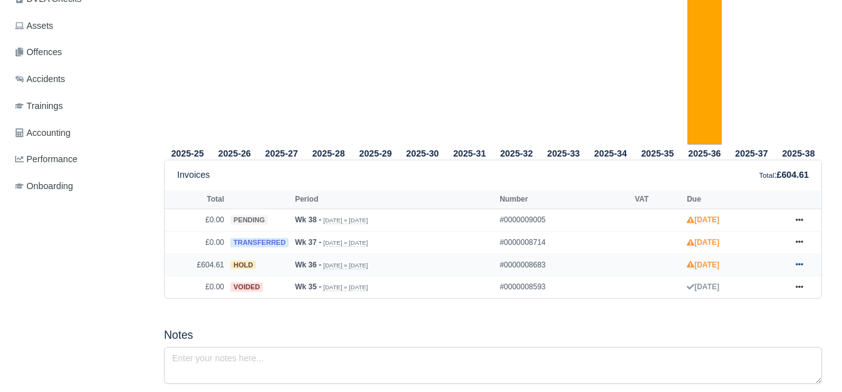
click at [799, 266] on icon at bounding box center [800, 265] width 8 height 3
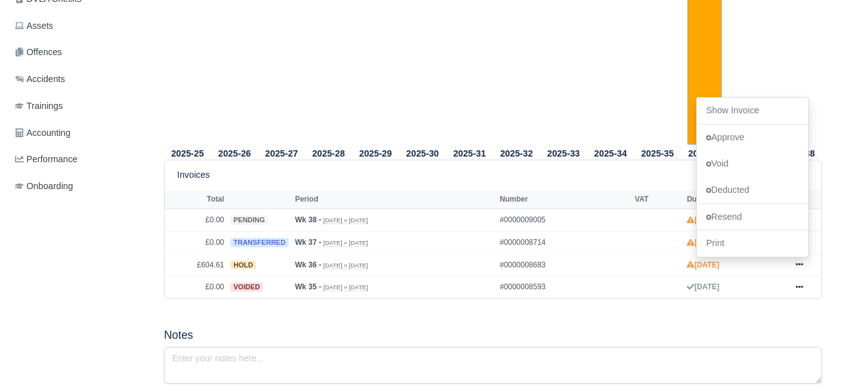
drag, startPoint x: 711, startPoint y: 106, endPoint x: 174, endPoint y: 102, distance: 537.1
click at [175, 106] on tr "2025-25" at bounding box center [187, 11] width 47 height 267
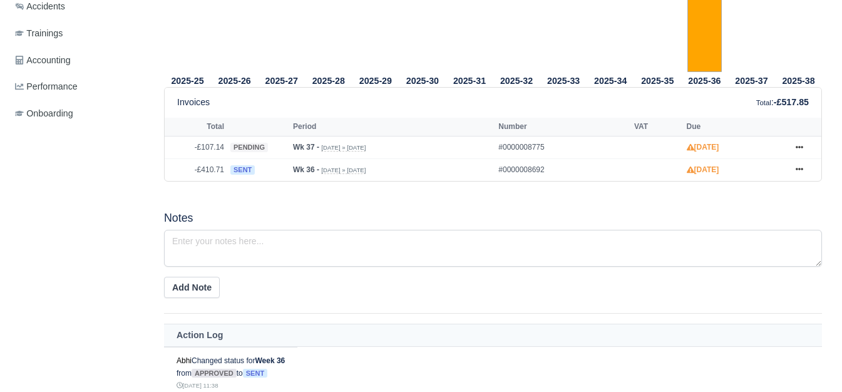
scroll to position [520, 0]
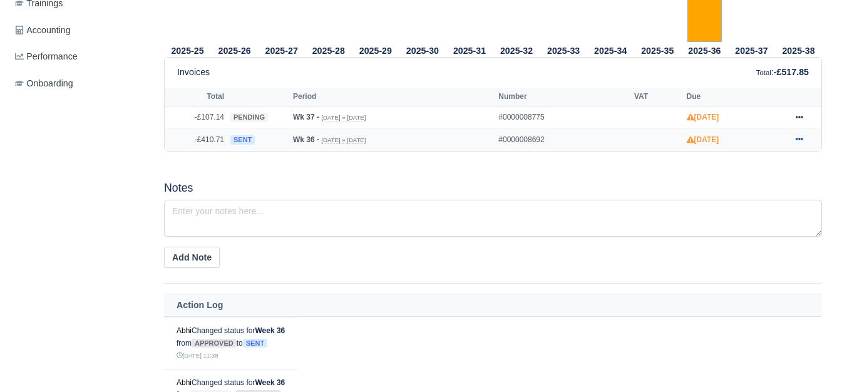
click at [805, 141] on link at bounding box center [799, 140] width 19 height 16
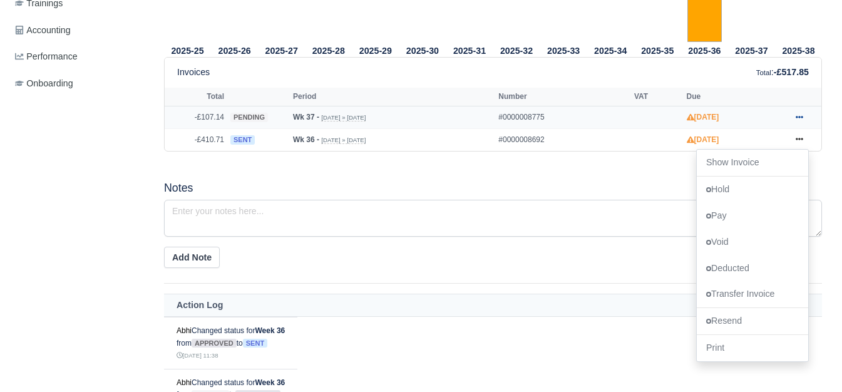
click at [798, 113] on link at bounding box center [799, 118] width 19 height 16
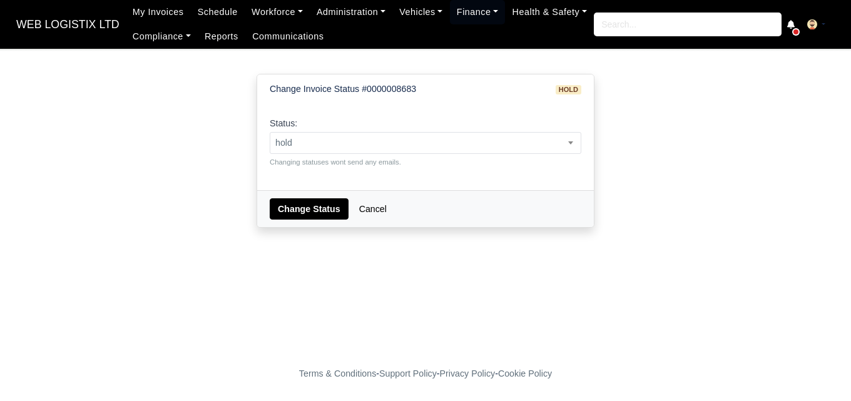
click at [414, 146] on span "hold" at bounding box center [425, 143] width 311 height 16
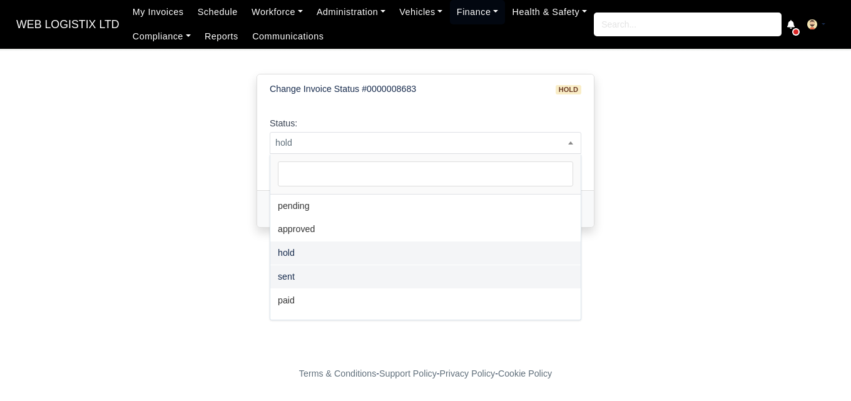
select select "sent"
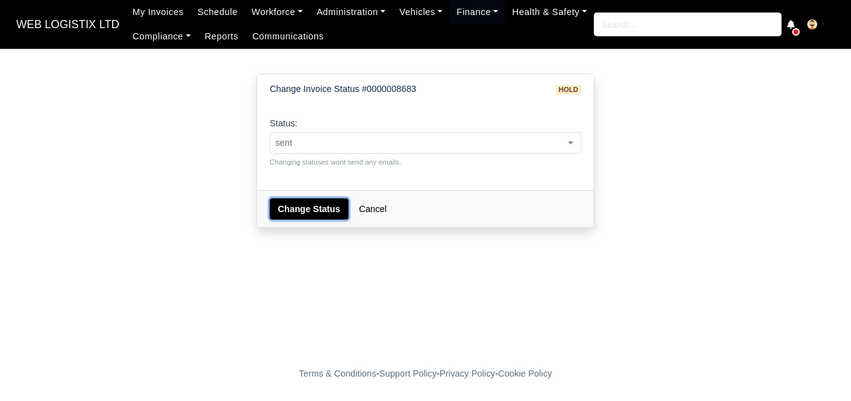
click at [305, 203] on button "Change Status" at bounding box center [309, 208] width 79 height 21
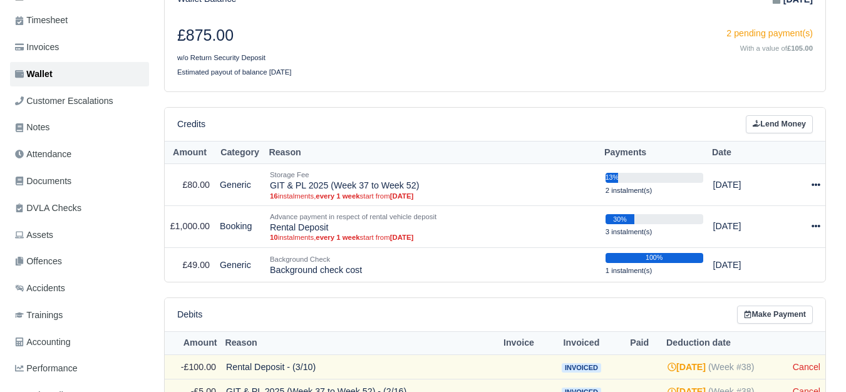
scroll to position [208, 0]
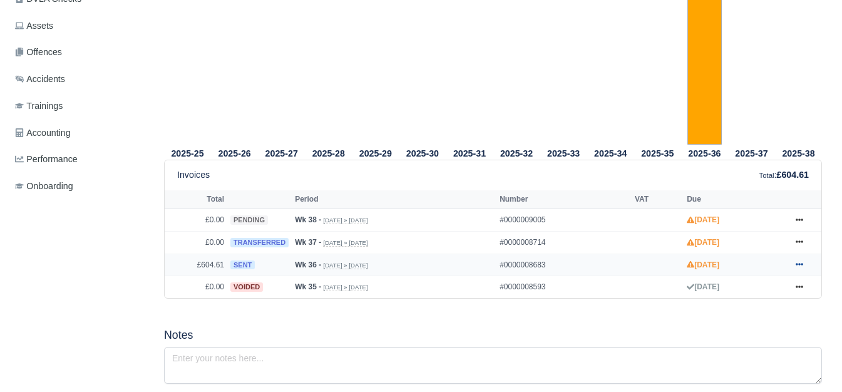
scroll to position [418, 0]
click at [799, 266] on icon at bounding box center [800, 265] width 8 height 3
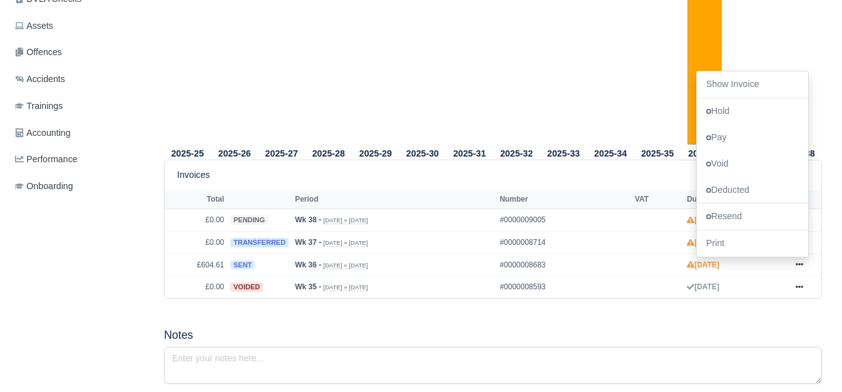
drag, startPoint x: 716, startPoint y: 87, endPoint x: 679, endPoint y: 94, distance: 38.2
click at [679, 94] on tr "2025-35" at bounding box center [657, 11] width 47 height 267
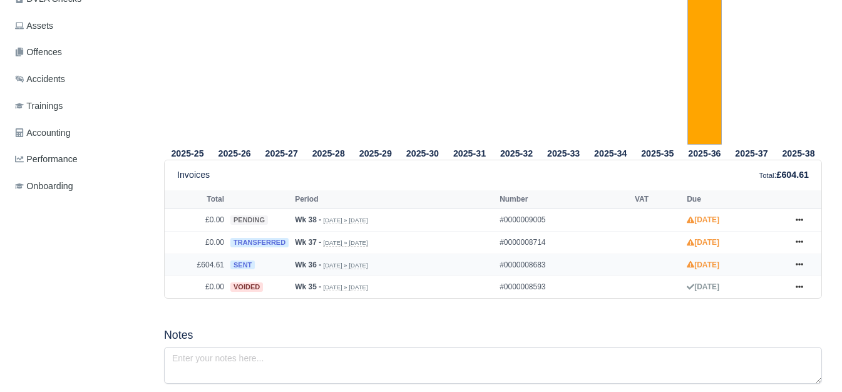
click at [799, 257] on td "Show Invoice Hold Pay Void Deducted Resend Print" at bounding box center [803, 265] width 38 height 23
click at [799, 265] on icon at bounding box center [800, 264] width 8 height 8
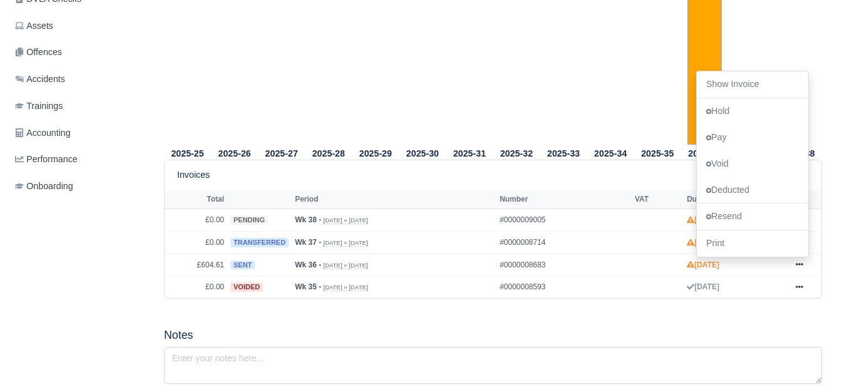
click at [528, 122] on tr "2025-32" at bounding box center [516, 11] width 47 height 267
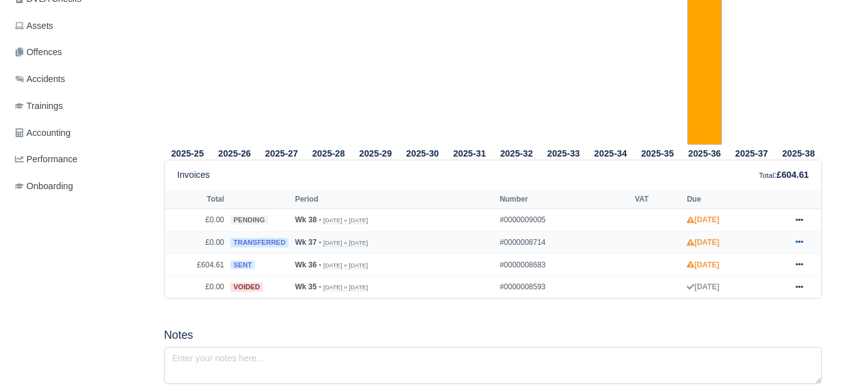
click at [796, 243] on icon at bounding box center [800, 242] width 8 height 8
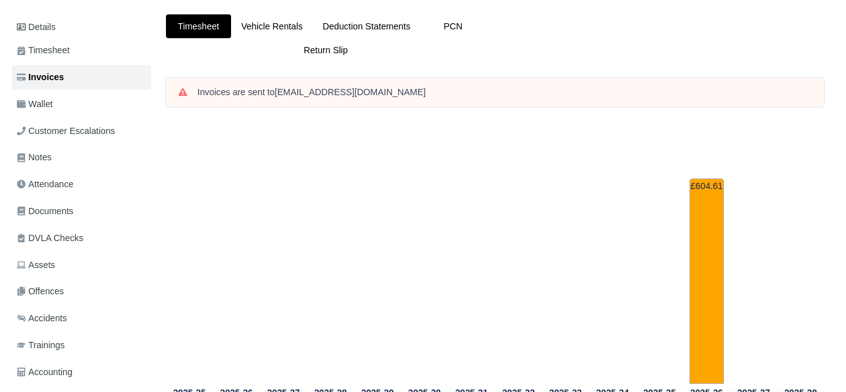
scroll to position [0, 0]
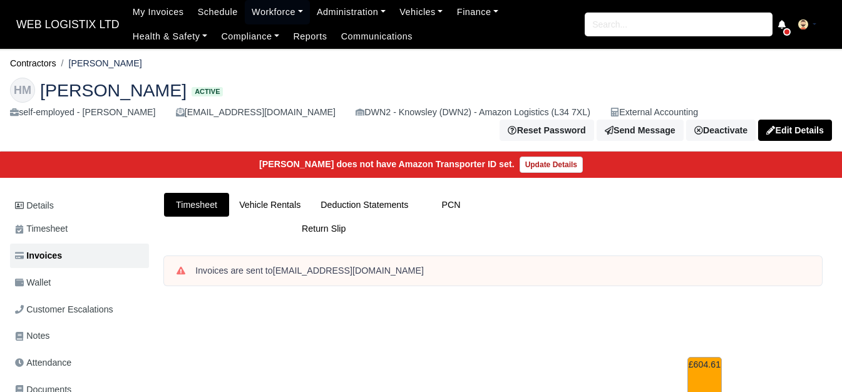
drag, startPoint x: 73, startPoint y: 64, endPoint x: 143, endPoint y: 63, distance: 70.1
click at [142, 63] on ol "Contractors [PERSON_NAME]" at bounding box center [421, 63] width 822 height 19
copy li "[PERSON_NAME]"
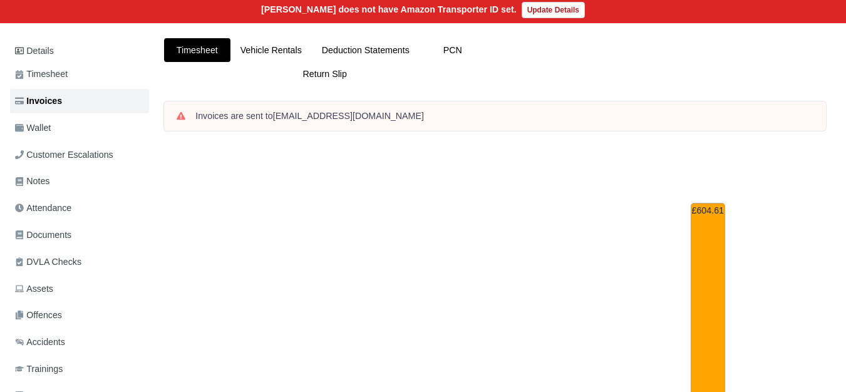
scroll to position [521, 0]
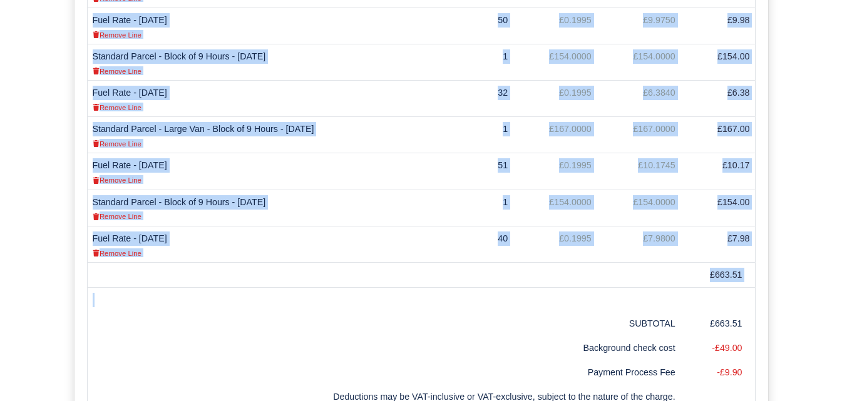
scroll to position [493, 0]
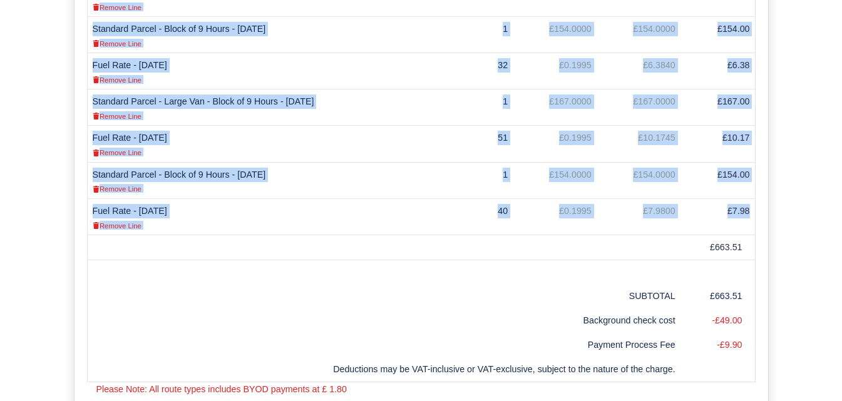
drag, startPoint x: 94, startPoint y: 135, endPoint x: 754, endPoint y: 220, distance: 665.9
click at [754, 220] on tbody "Standard Parcel - Block of 9 Hours - 03/09/2025 Remove Line 1 £154.0000 £154.00…" at bounding box center [421, 89] width 668 height 291
copy tbody "Standard Parcel - Block of 9 Hours - 03/09/2025 Remove Line 1 £154.0000 £154.00…"
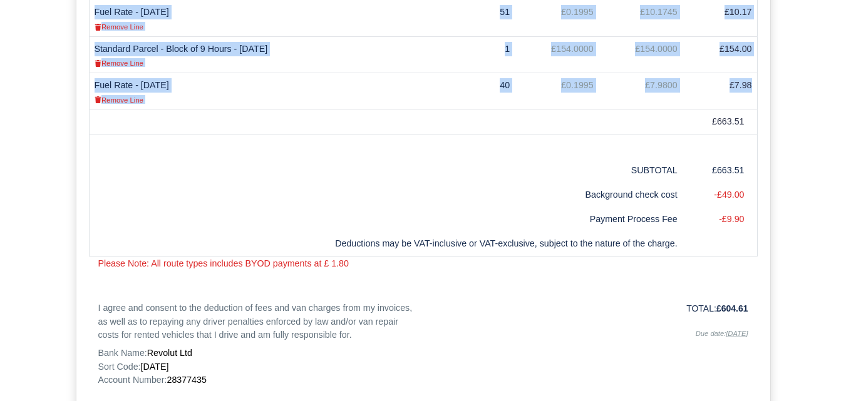
scroll to position [731, 0]
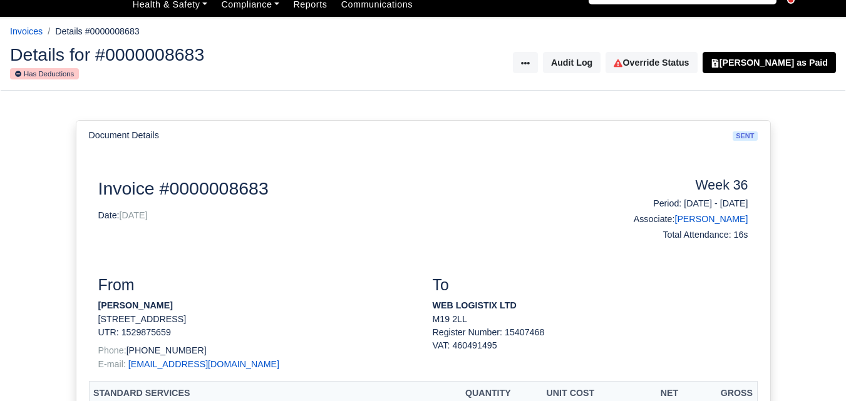
scroll to position [0, 0]
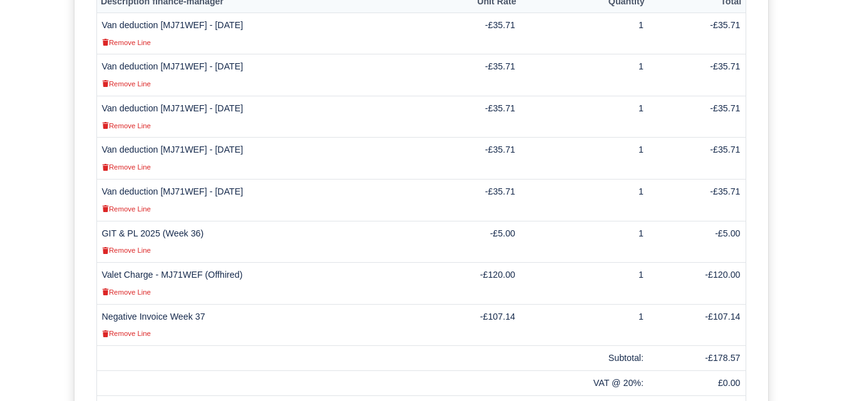
scroll to position [461, 0]
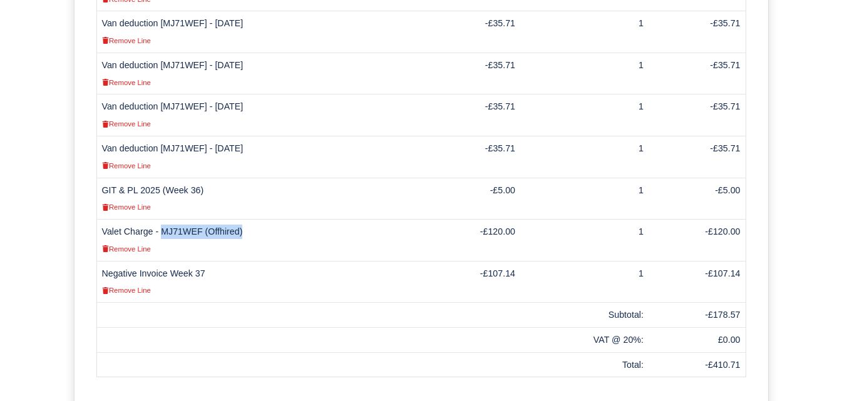
drag, startPoint x: 160, startPoint y: 218, endPoint x: 242, endPoint y: 223, distance: 81.5
click at [242, 223] on td "Valet Charge - MJ71WEF (Offhired) Remove Line" at bounding box center [258, 241] width 324 height 42
copy td "MJ71WEF (Offhired)"
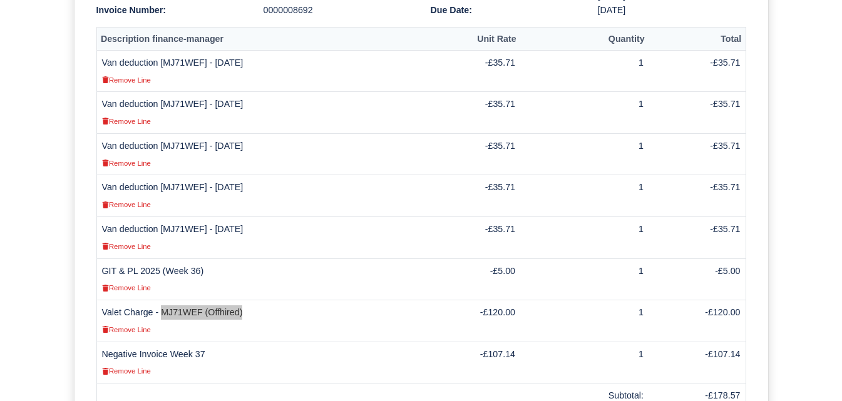
scroll to position [357, 0]
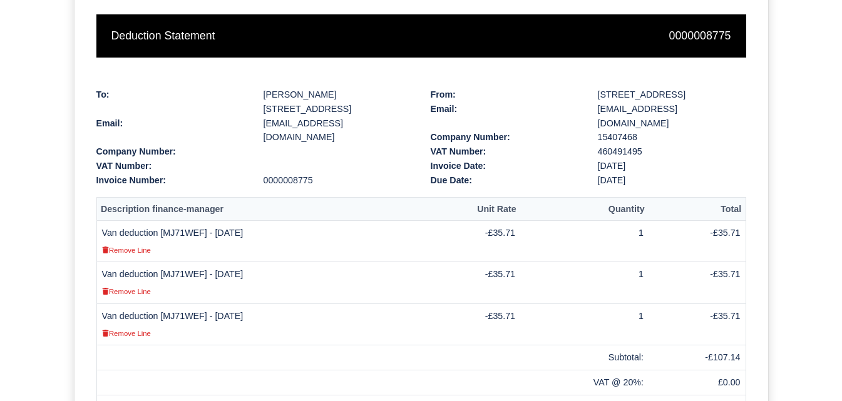
scroll to position [358, 0]
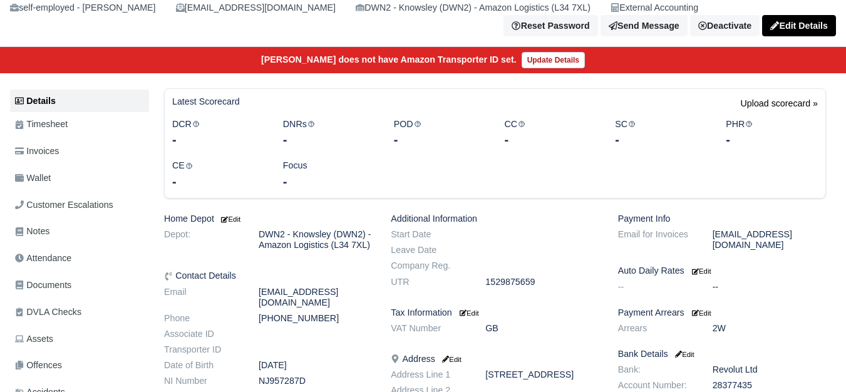
scroll to position [105, 0]
drag, startPoint x: 260, startPoint y: 304, endPoint x: 381, endPoint y: 304, distance: 120.8
click at [381, 304] on dd "[EMAIL_ADDRESS][DOMAIN_NAME]" at bounding box center [315, 297] width 132 height 21
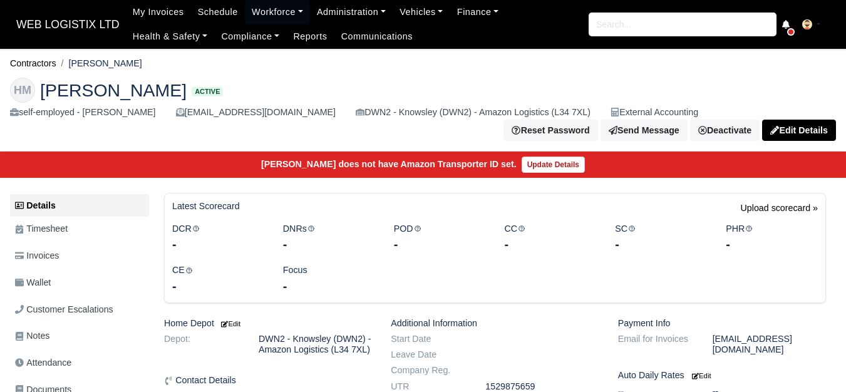
drag, startPoint x: 74, startPoint y: 64, endPoint x: 144, endPoint y: 57, distance: 70.5
click at [144, 57] on ol "Contractors [PERSON_NAME]" at bounding box center [423, 63] width 826 height 19
